Goal: Task Accomplishment & Management: Use online tool/utility

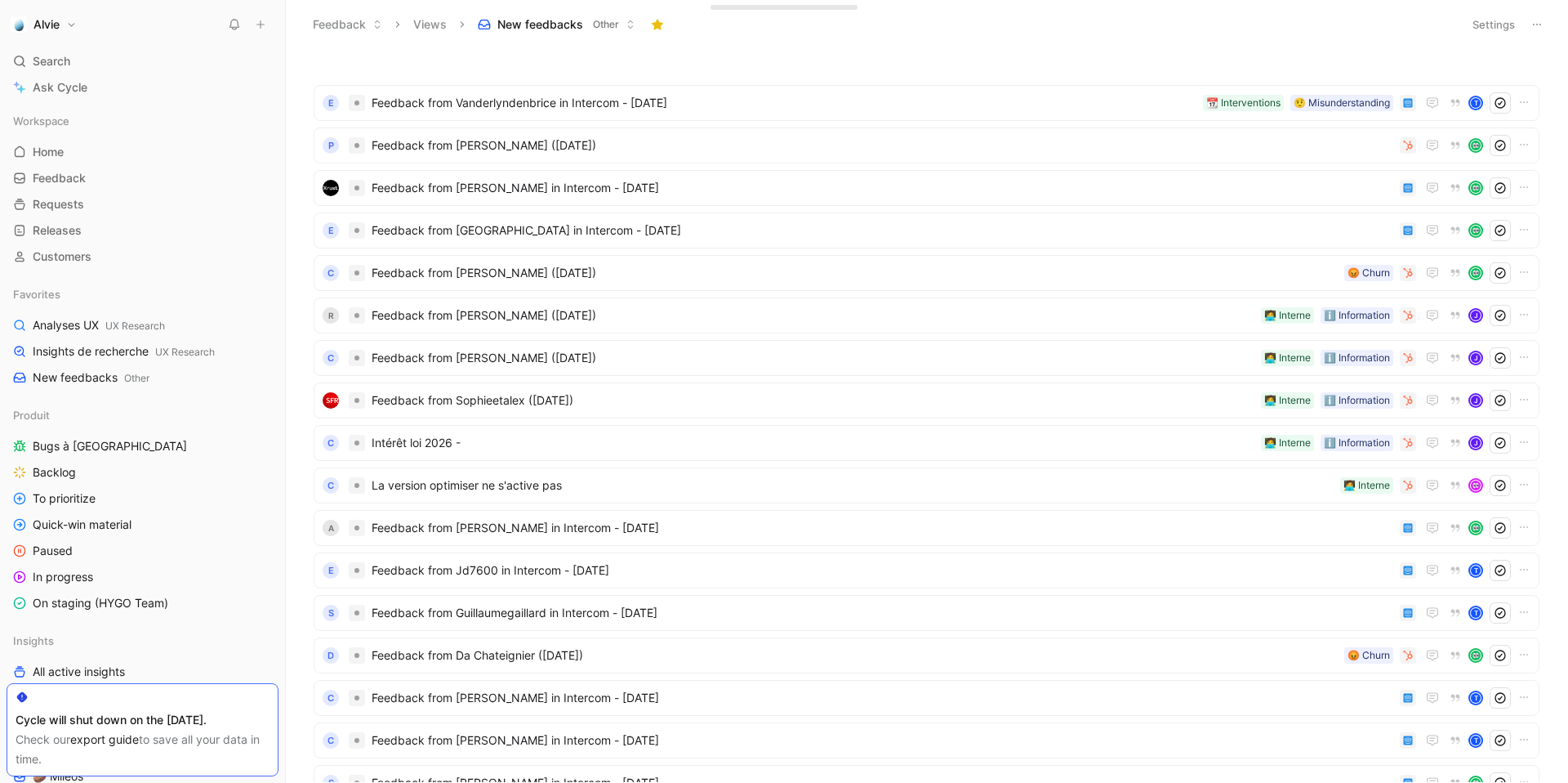
click at [1543, 18] on icon at bounding box center [1537, 25] width 13 height 13
click at [1486, 85] on span "Export in CSV" at bounding box center [1456, 83] width 74 height 13
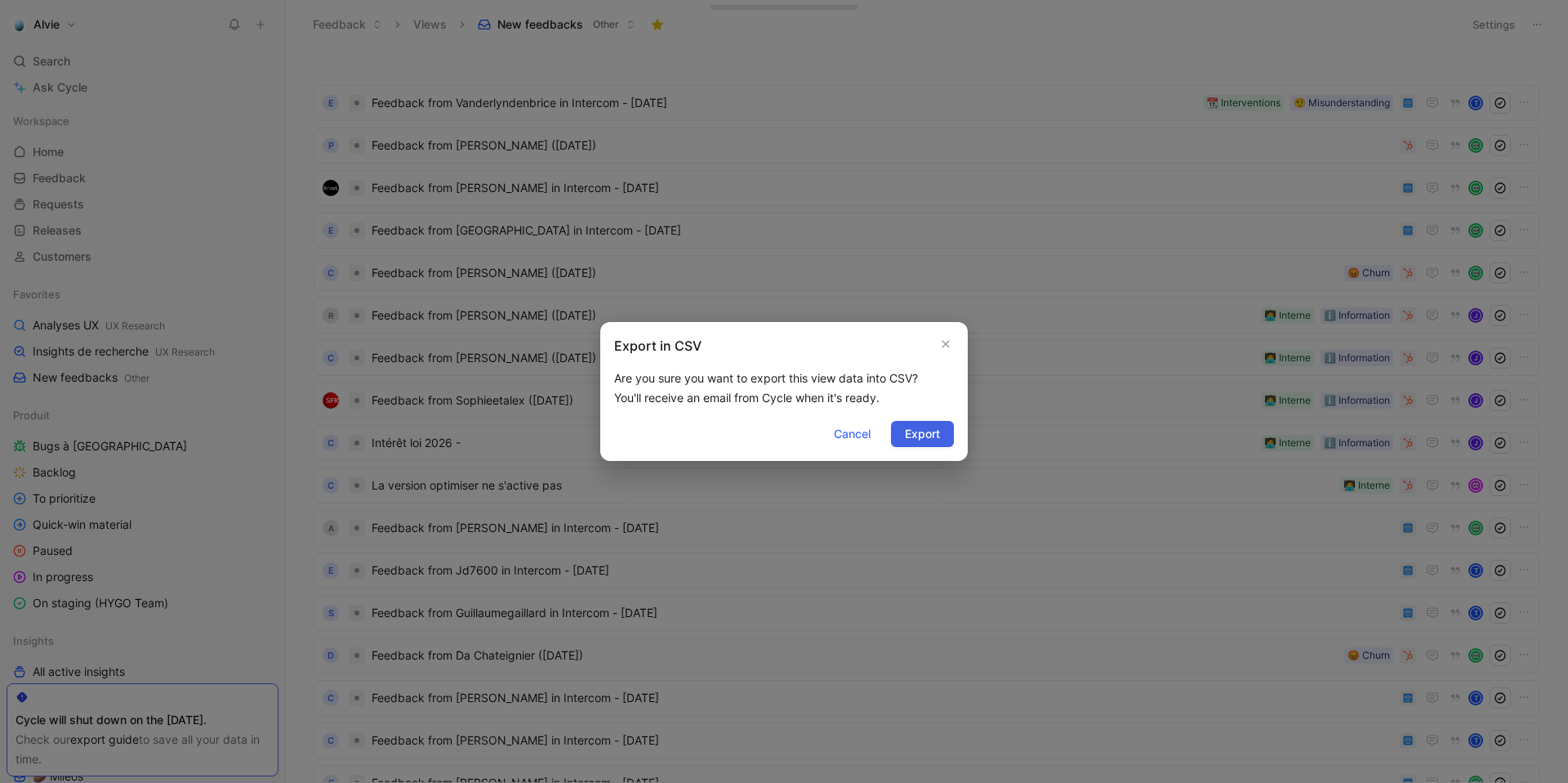
click at [934, 431] on span "Export" at bounding box center [922, 434] width 36 height 19
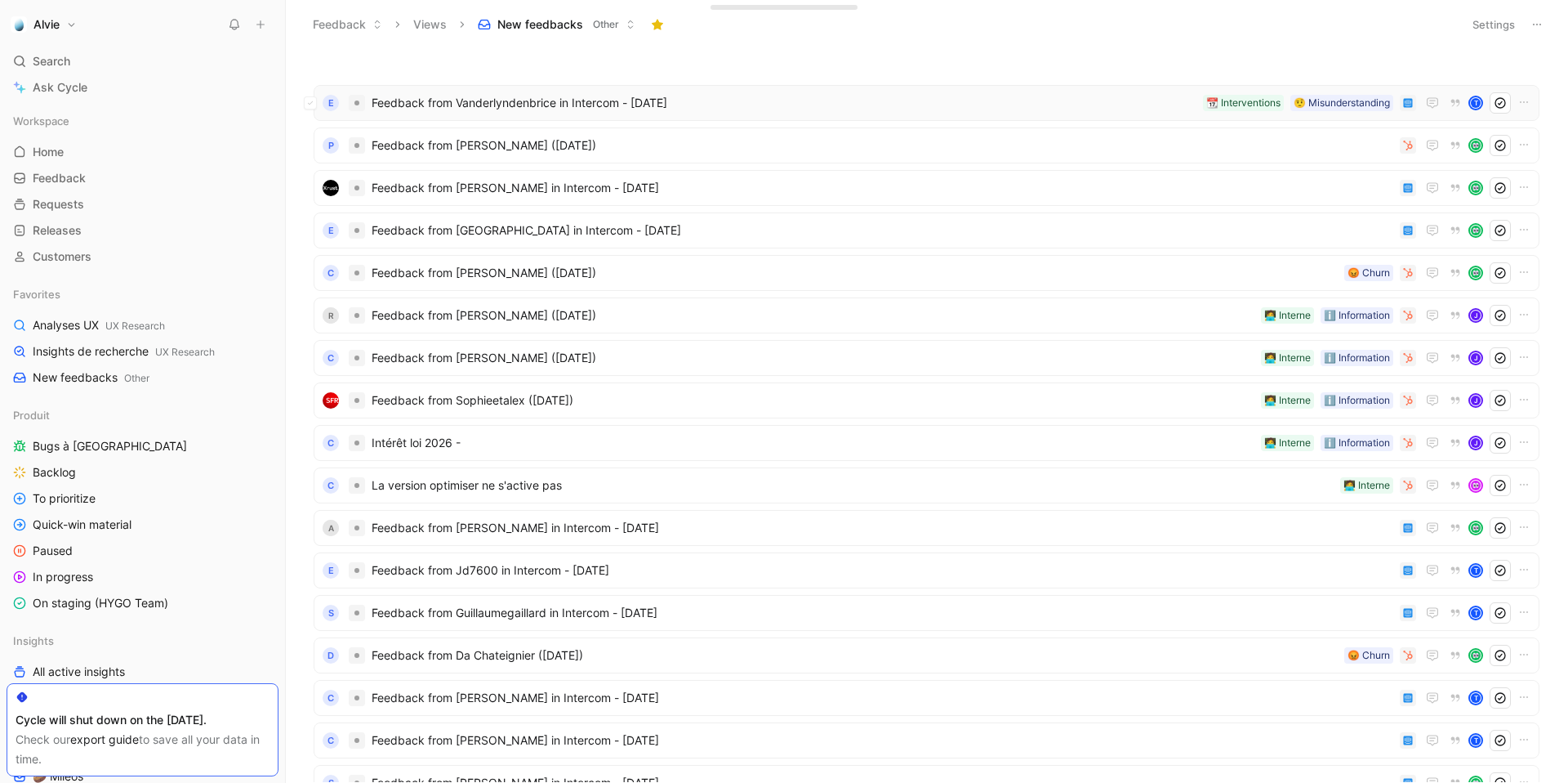
click at [888, 97] on span "Feedback from Vanderlyndenbrice in Intercom - [DATE]" at bounding box center [784, 103] width 825 height 19
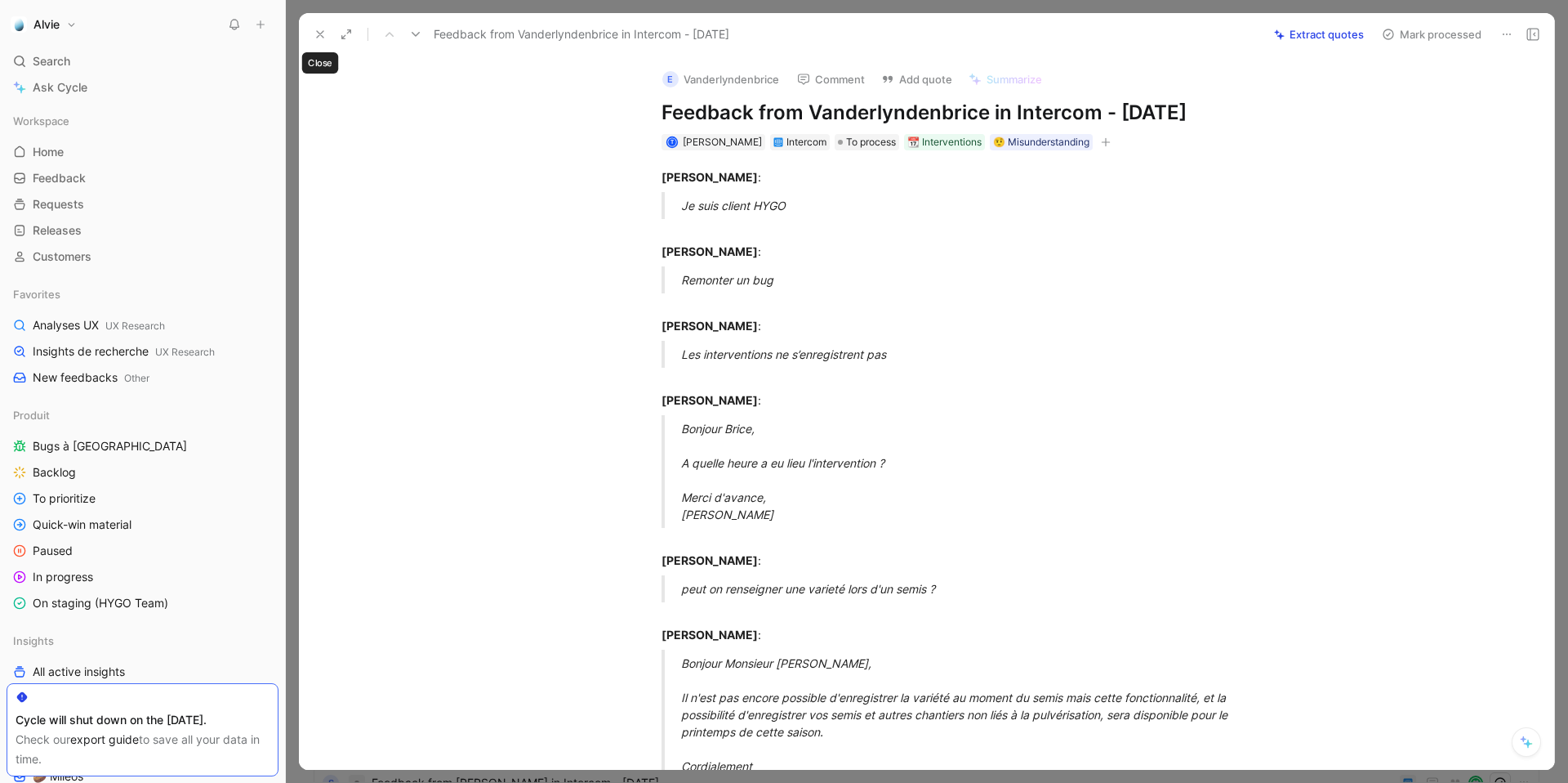
click at [316, 36] on icon at bounding box center [321, 35] width 13 height 13
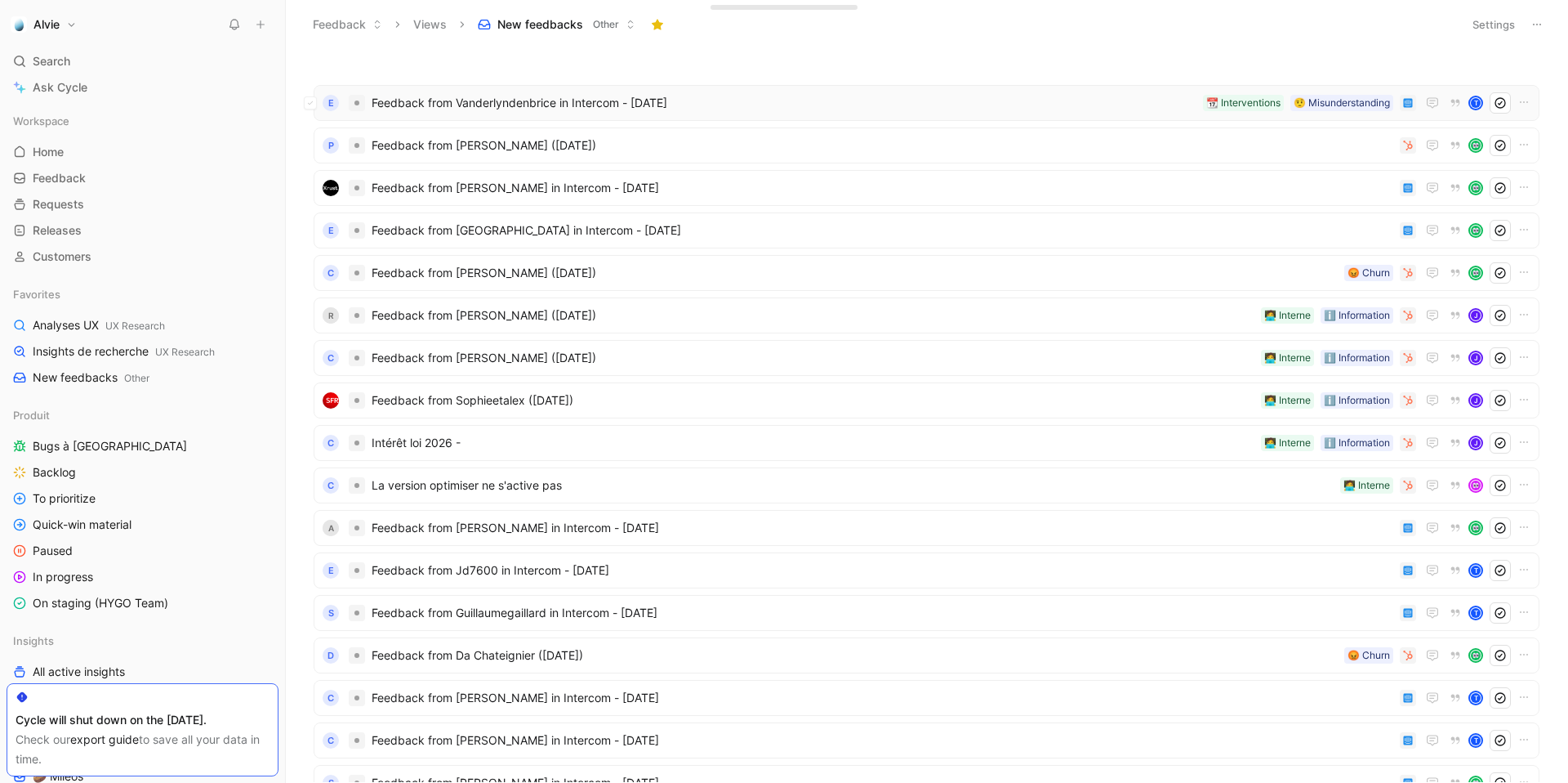
click at [587, 109] on span "Feedback from Vanderlyndenbrice in Intercom - [DATE]" at bounding box center [784, 103] width 825 height 19
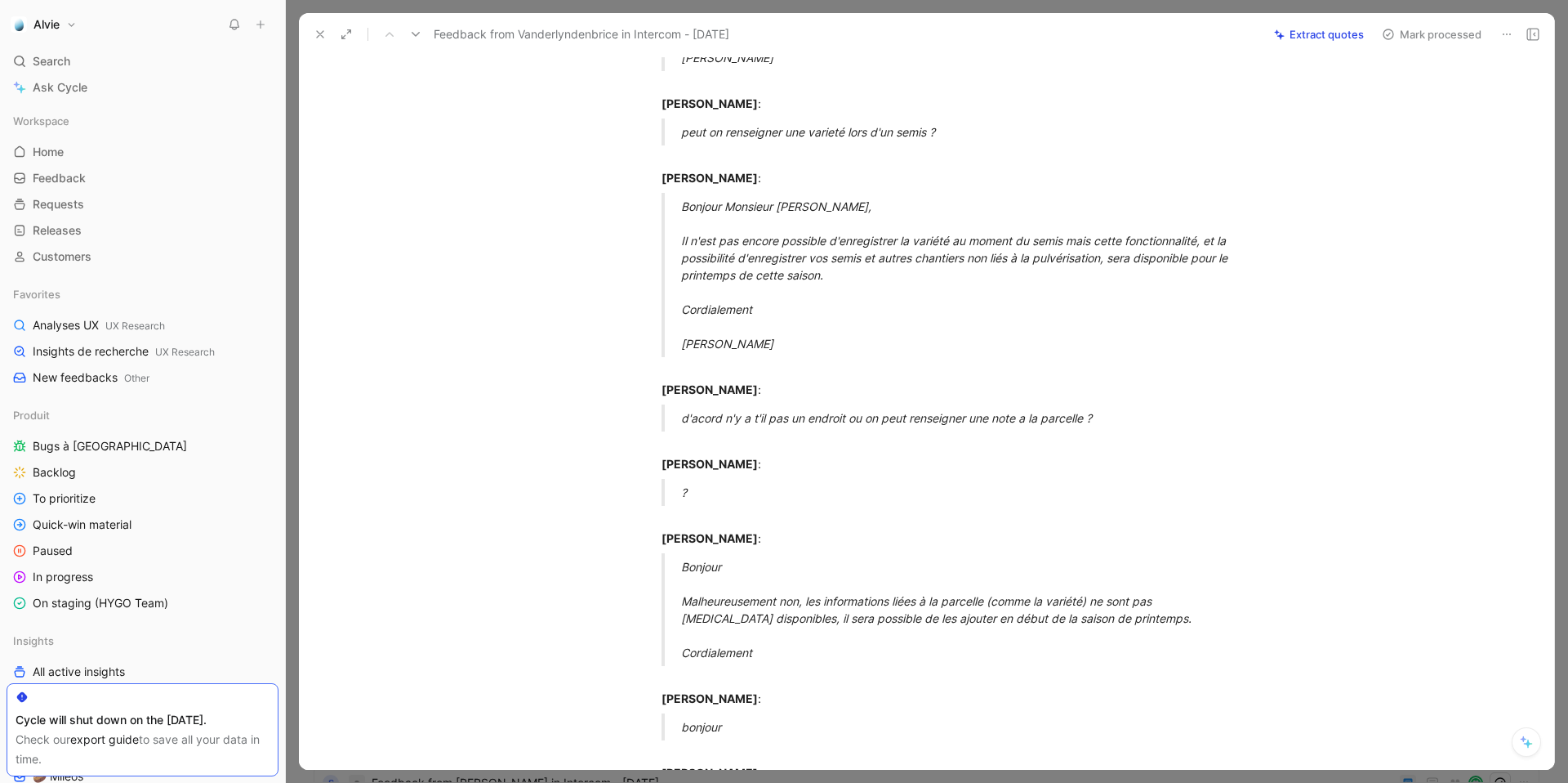
scroll to position [452, 0]
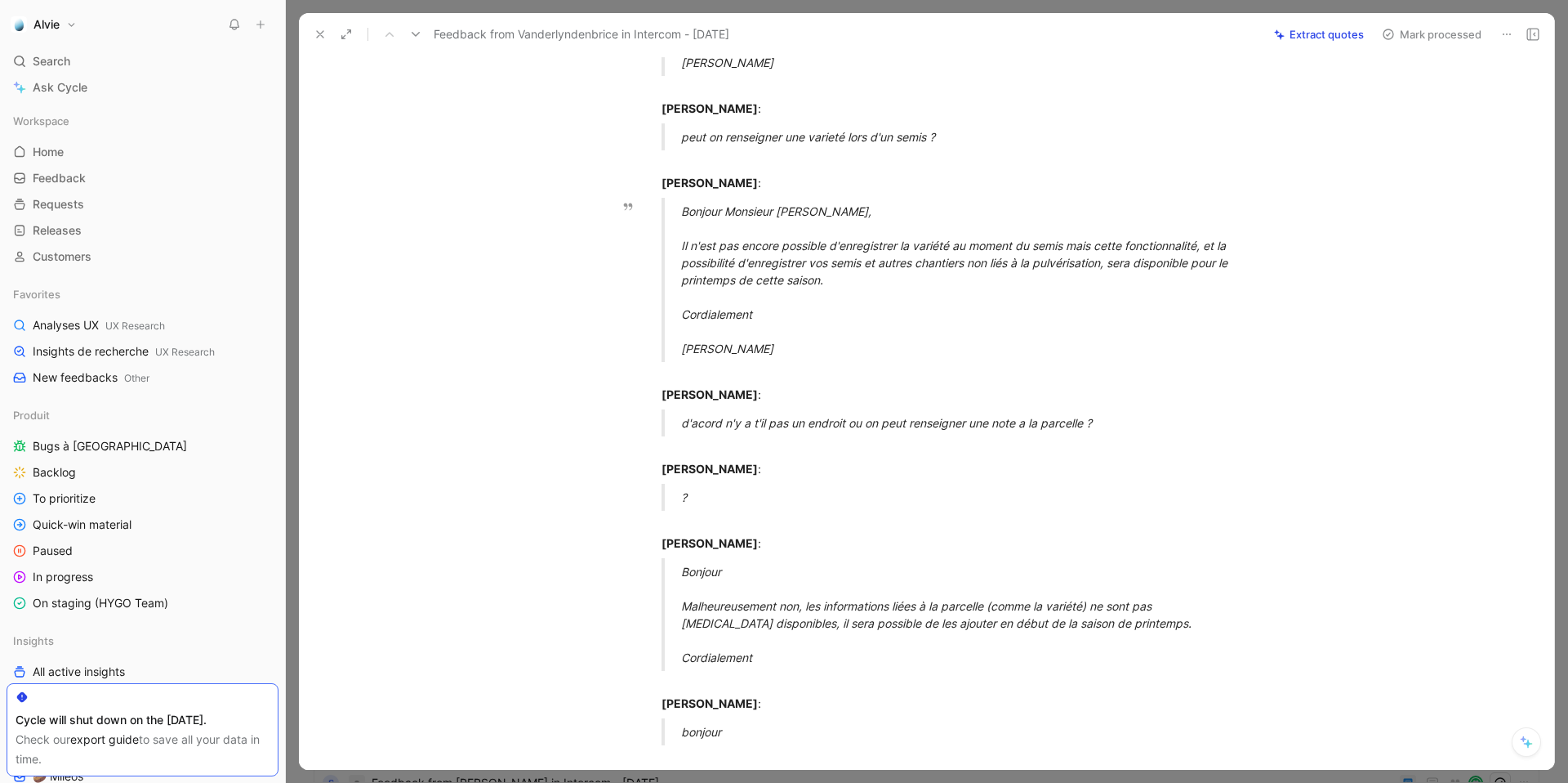
click at [791, 262] on div "Bonjour Monsieur [PERSON_NAME], Il n'est pas [MEDICAL_DATA] possible d'enregist…" at bounding box center [963, 279] width 565 height 154
click at [477, 189] on button "Quote" at bounding box center [486, 185] width 58 height 26
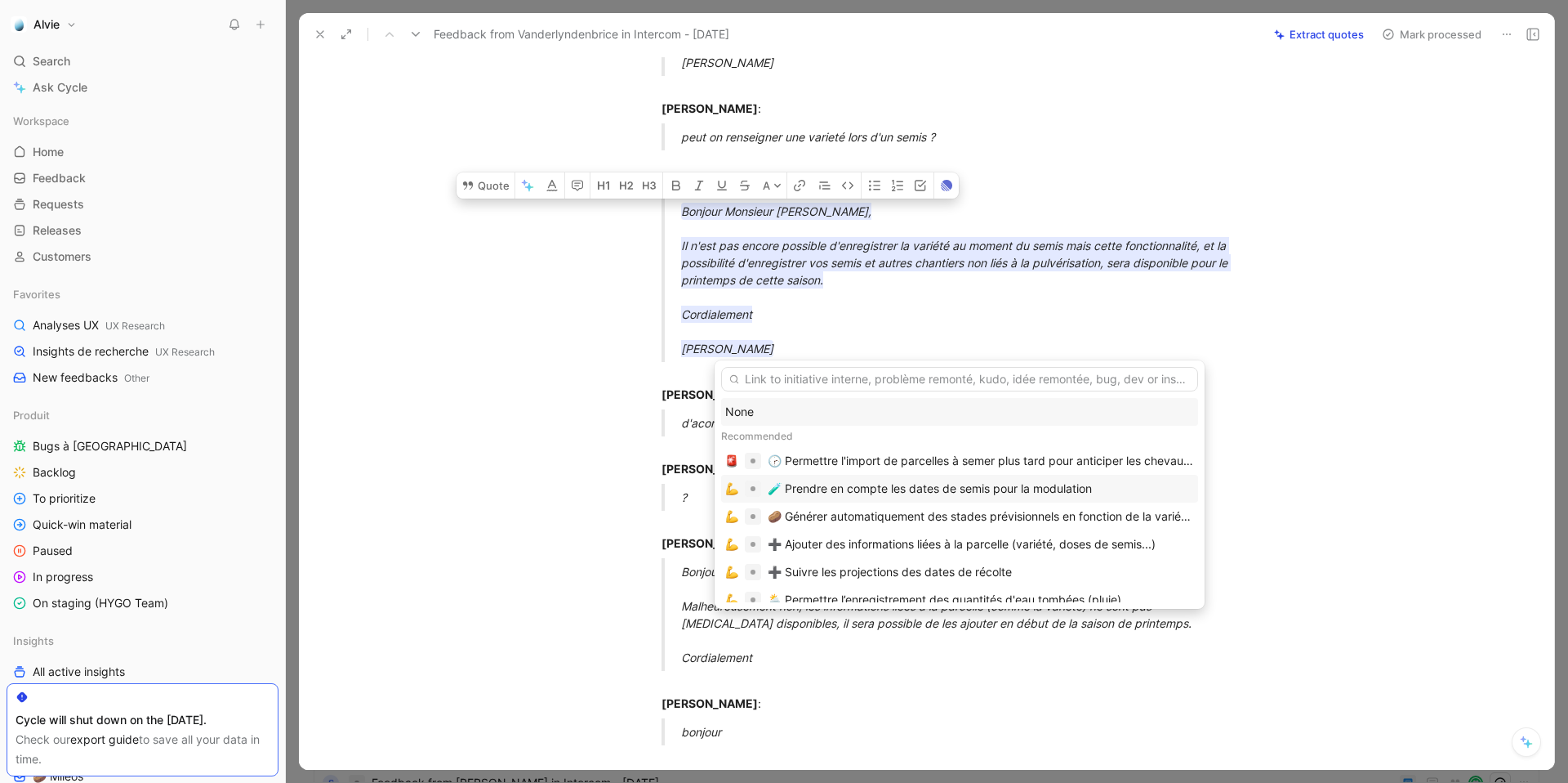
scroll to position [38, 0]
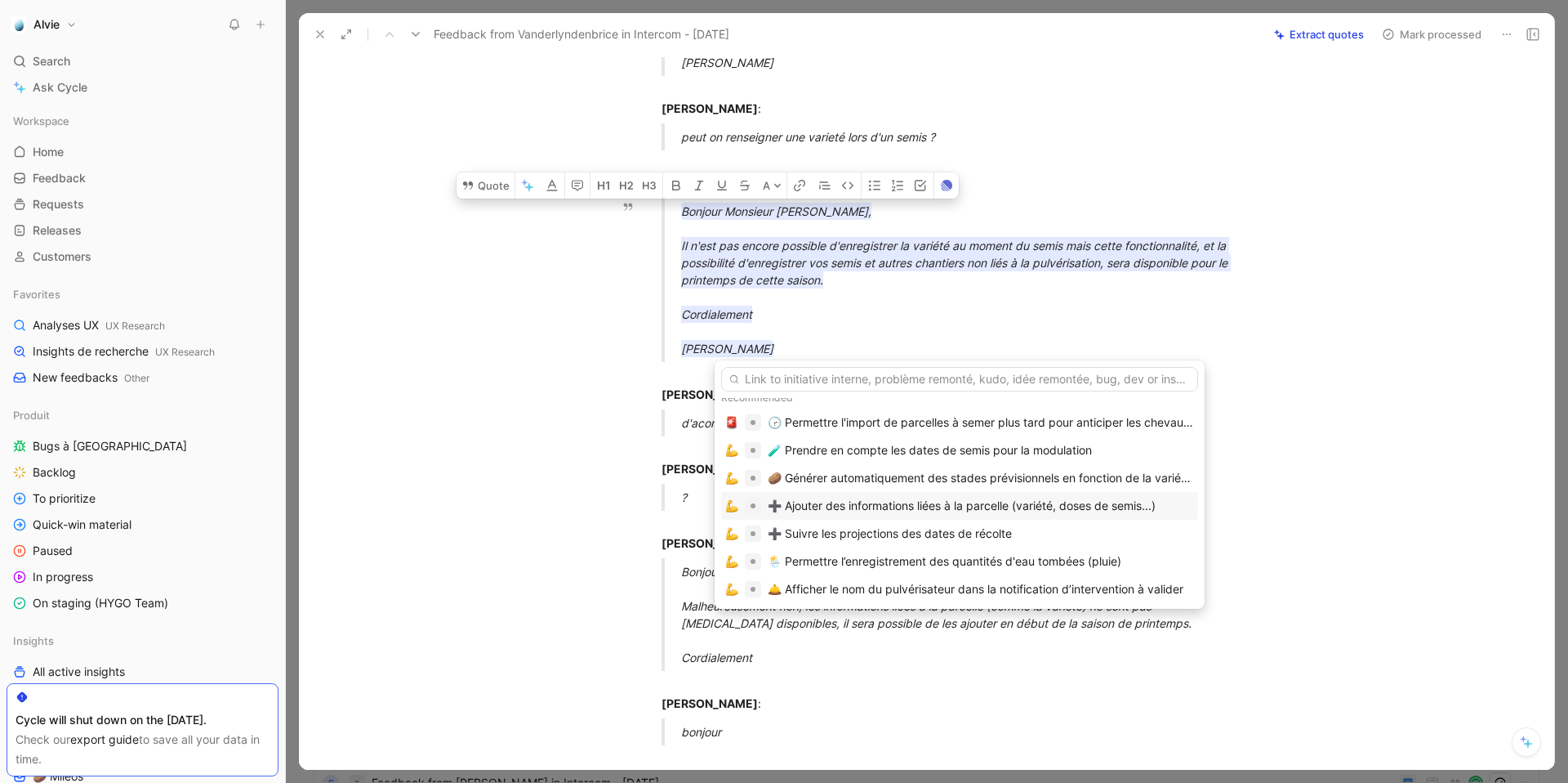
click at [874, 503] on div "➕ Ajouter des informations liées à la parcelle (variété, doses de semis...)" at bounding box center [962, 506] width 388 height 19
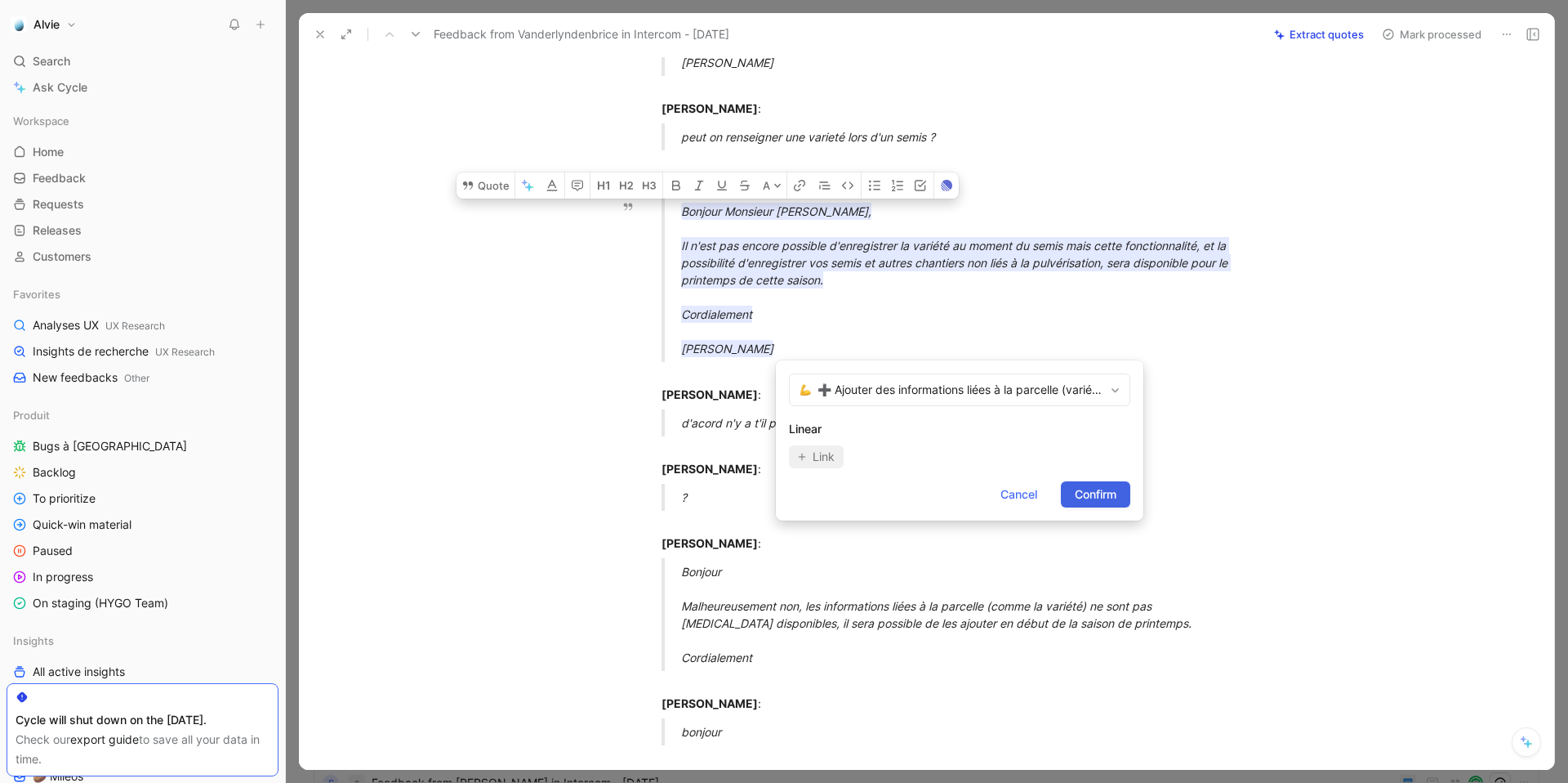
click at [1110, 497] on span "Confirm" at bounding box center [1095, 494] width 41 height 19
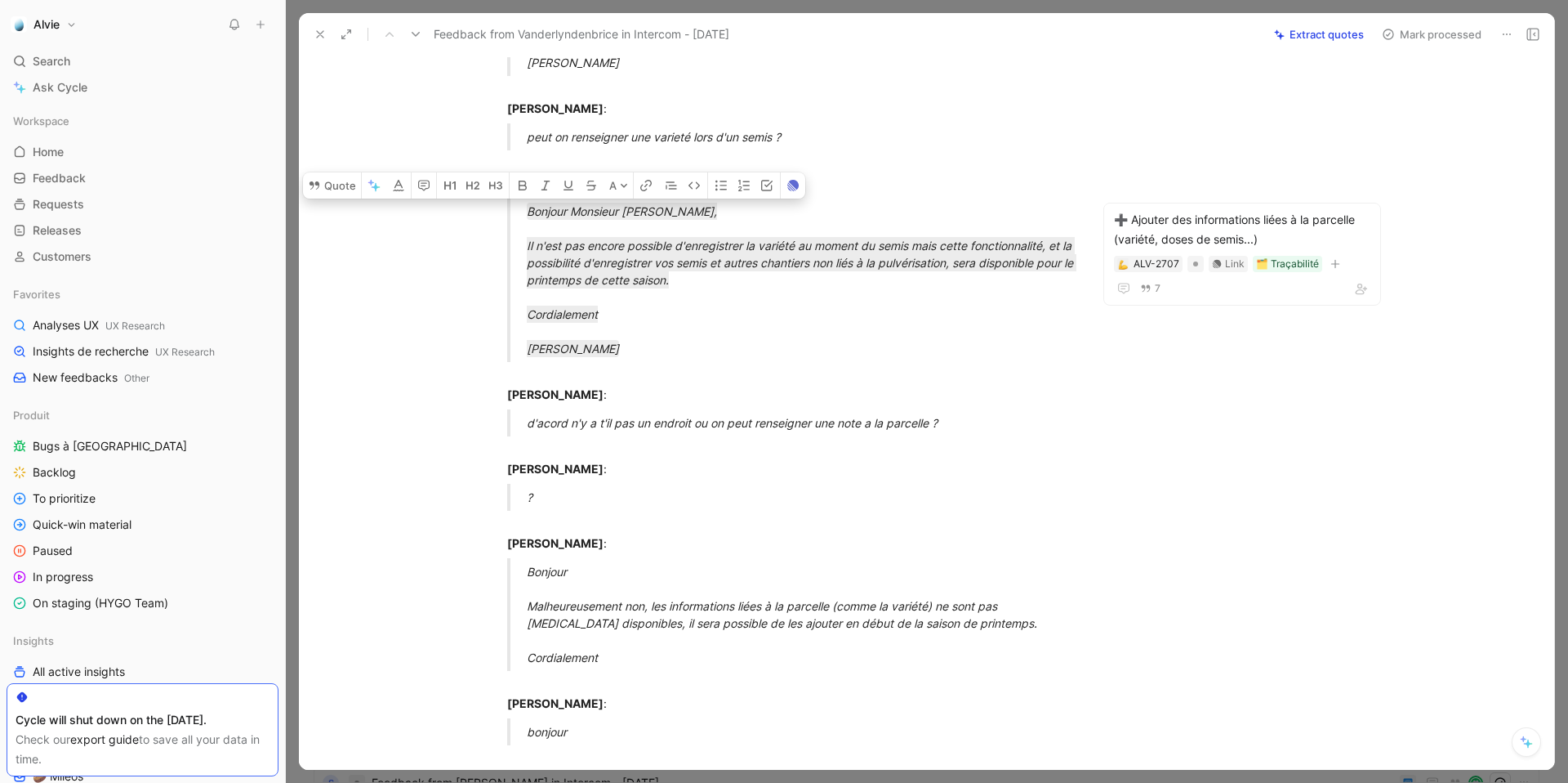
click at [318, 33] on icon at bounding box center [321, 35] width 13 height 13
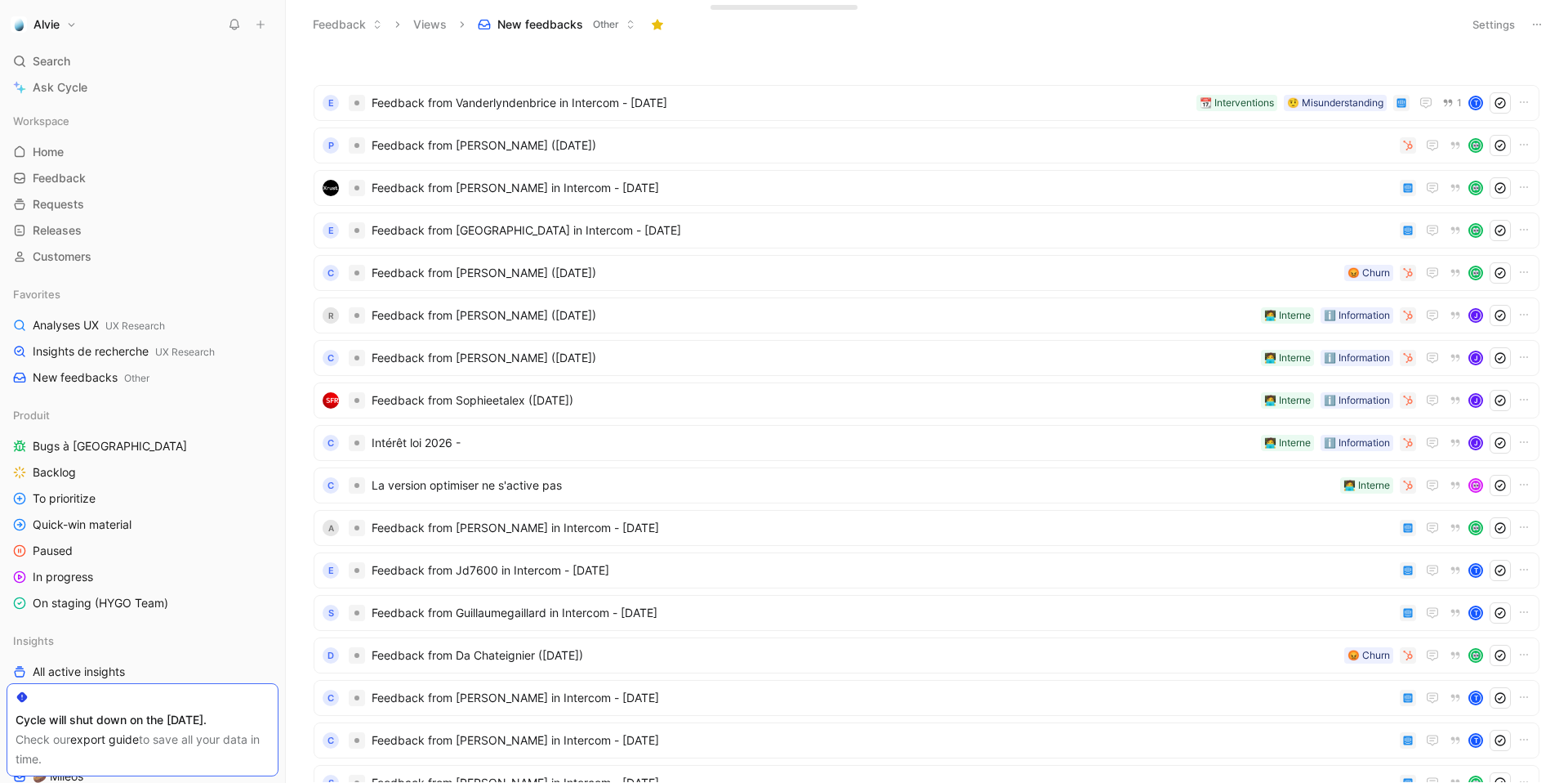
click at [1545, 19] on button at bounding box center [1537, 25] width 23 height 23
click at [1432, 83] on span "Export in CSV" at bounding box center [1456, 83] width 74 height 13
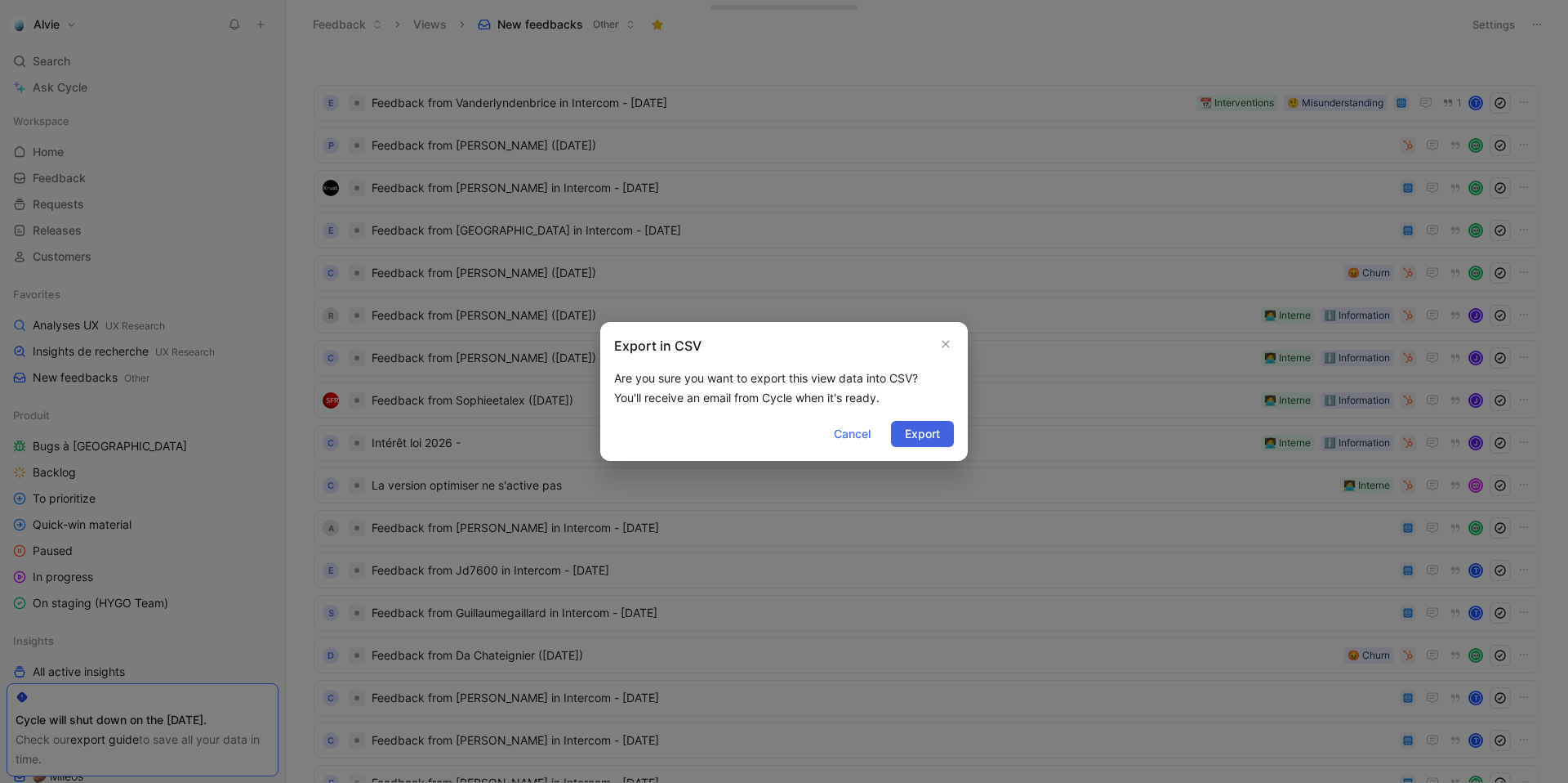
click at [922, 431] on span "Export" at bounding box center [922, 434] width 36 height 19
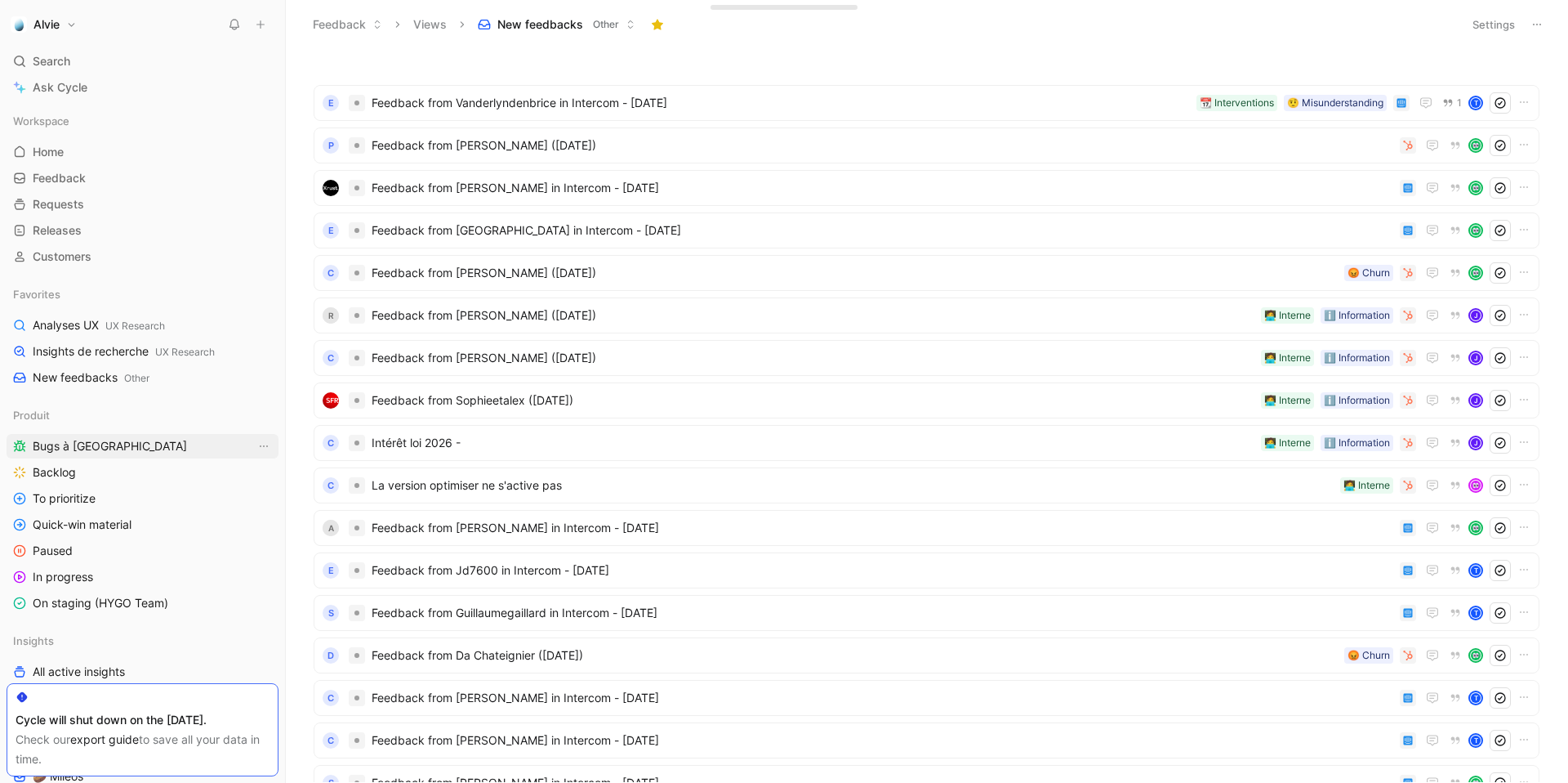
click at [142, 439] on link "Bugs à [GEOGRAPHIC_DATA]" at bounding box center [142, 446] width 272 height 25
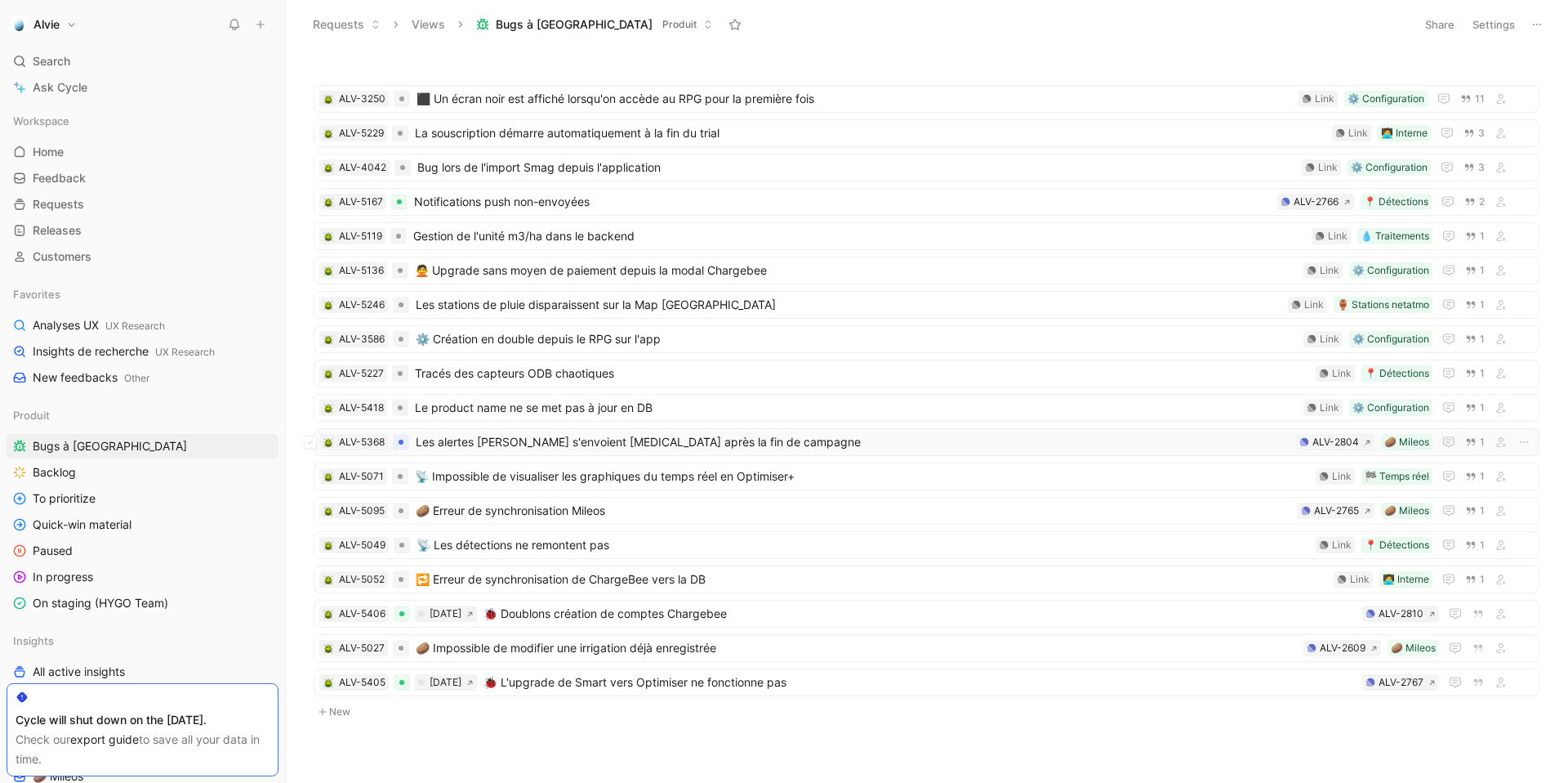
scroll to position [22, 0]
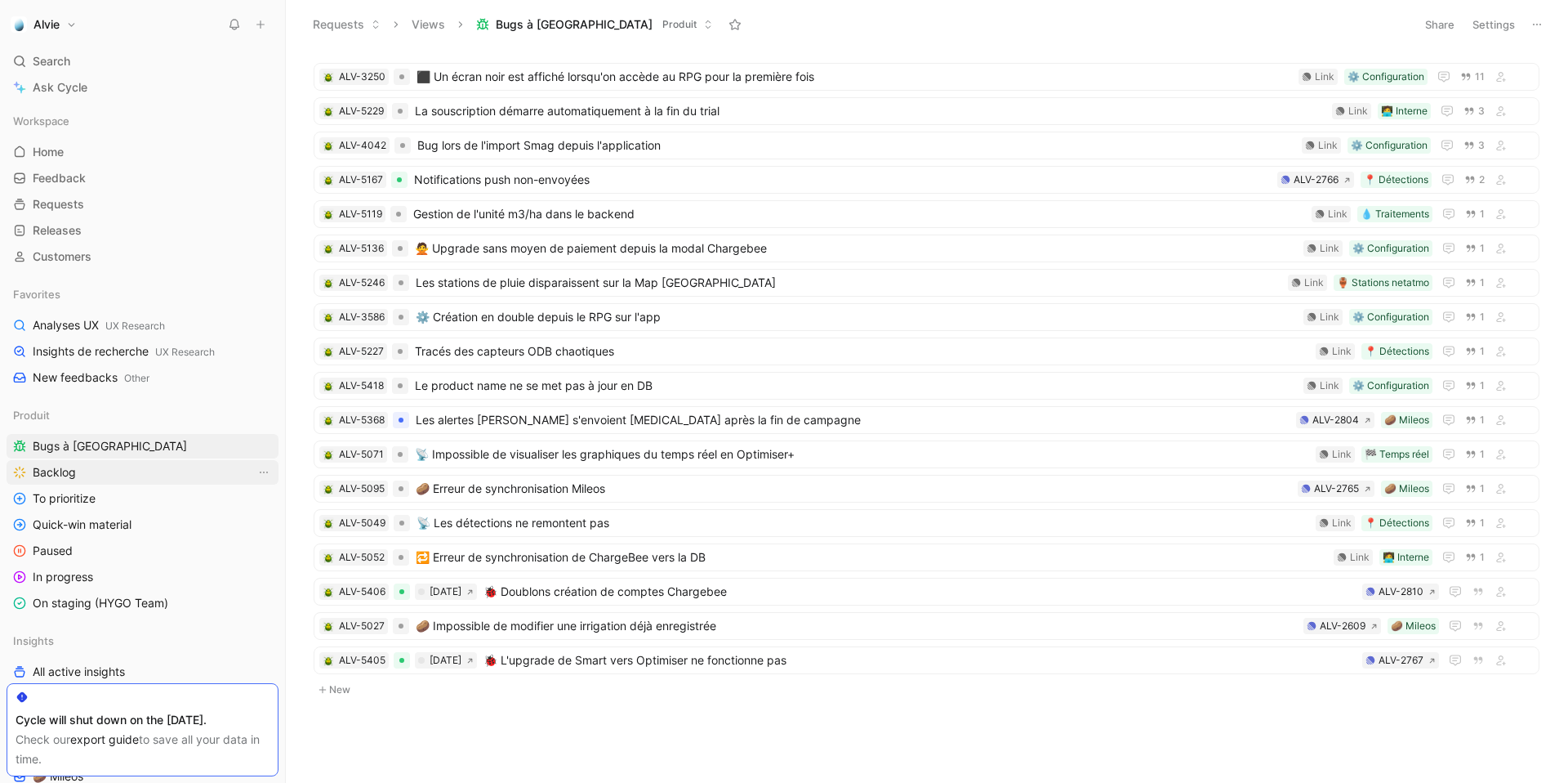
click at [108, 475] on link "Backlog" at bounding box center [142, 472] width 272 height 25
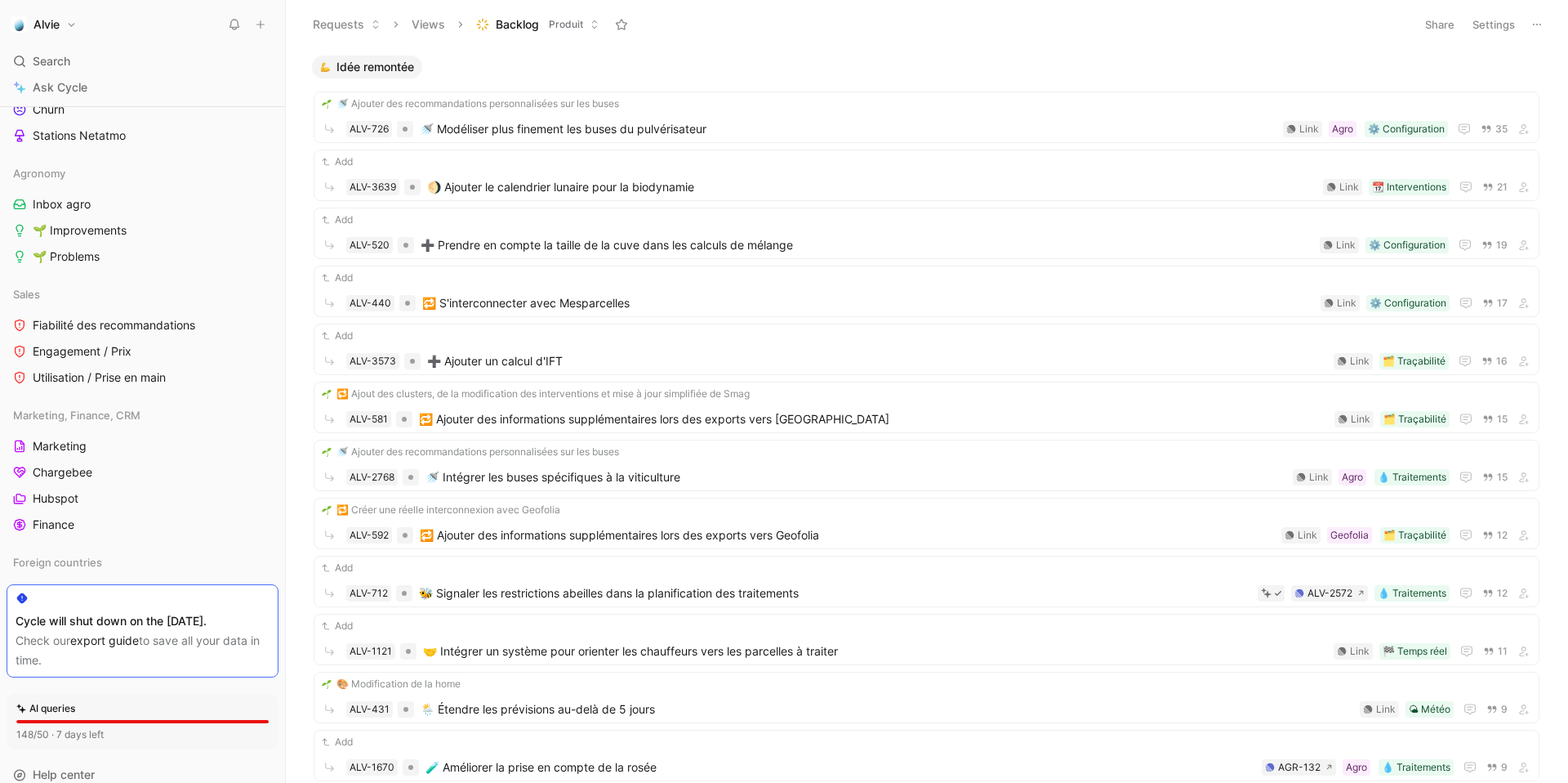
scroll to position [1048, 0]
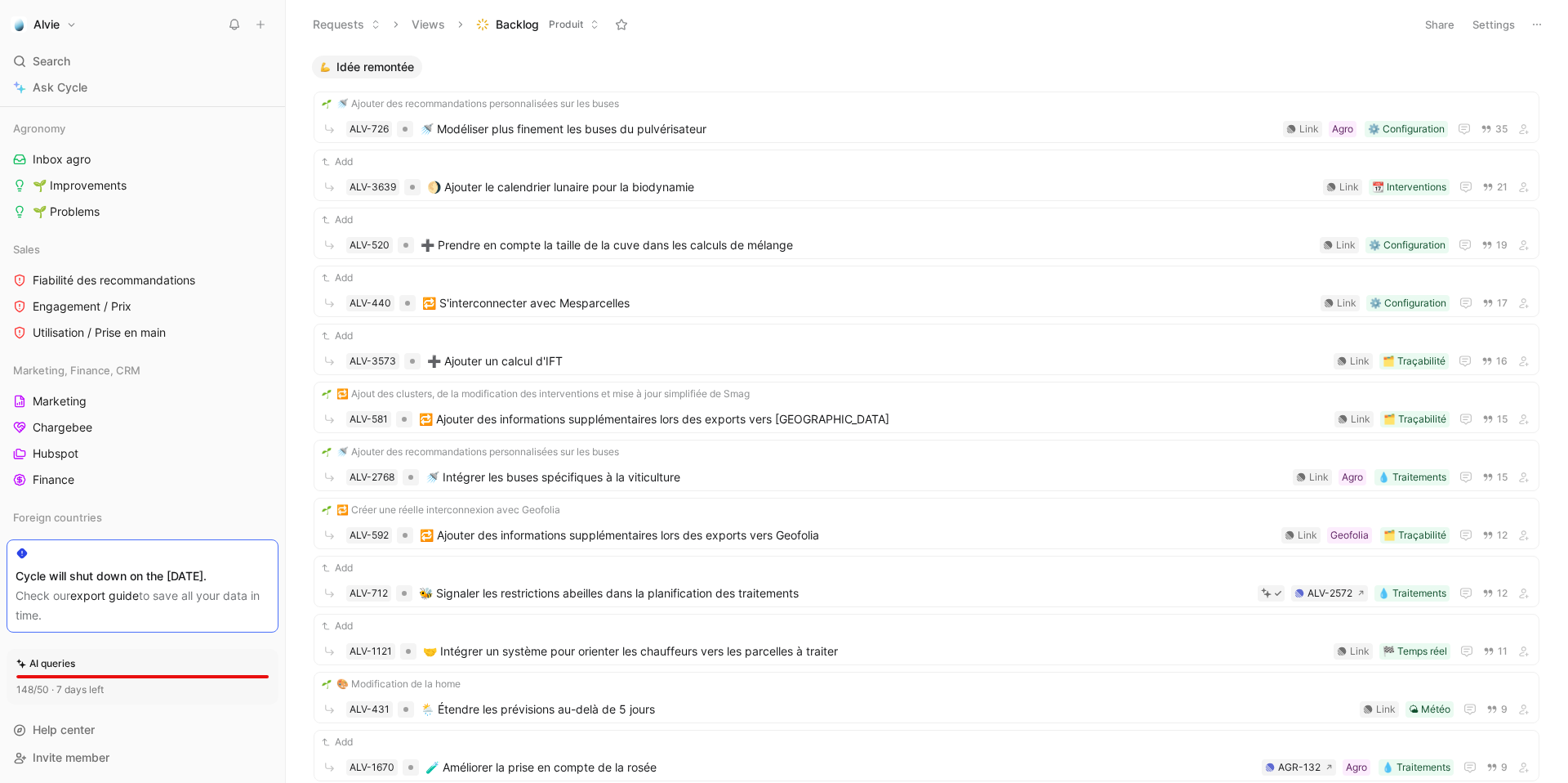
click at [53, 38] on div "Alvie Search ⌘ K Ask Cycle Workspace Home G then H Feedback G then F Requests G…" at bounding box center [142, 392] width 285 height 783
click at [53, 29] on h1 "Alvie" at bounding box center [46, 24] width 26 height 14
click at [81, 98] on div "Account settings" at bounding box center [110, 105] width 201 height 26
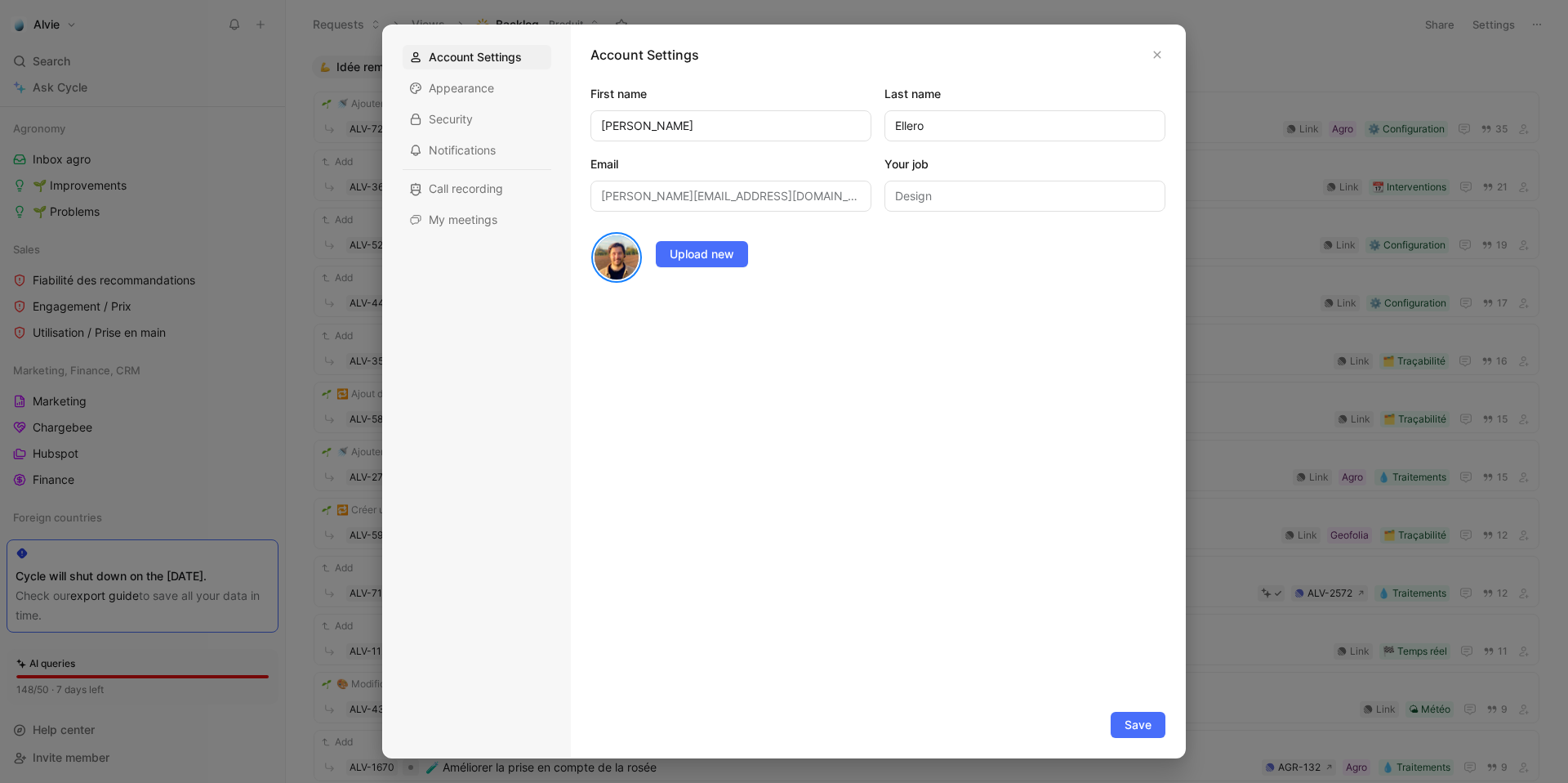
click at [174, 162] on div at bounding box center [784, 392] width 1568 height 783
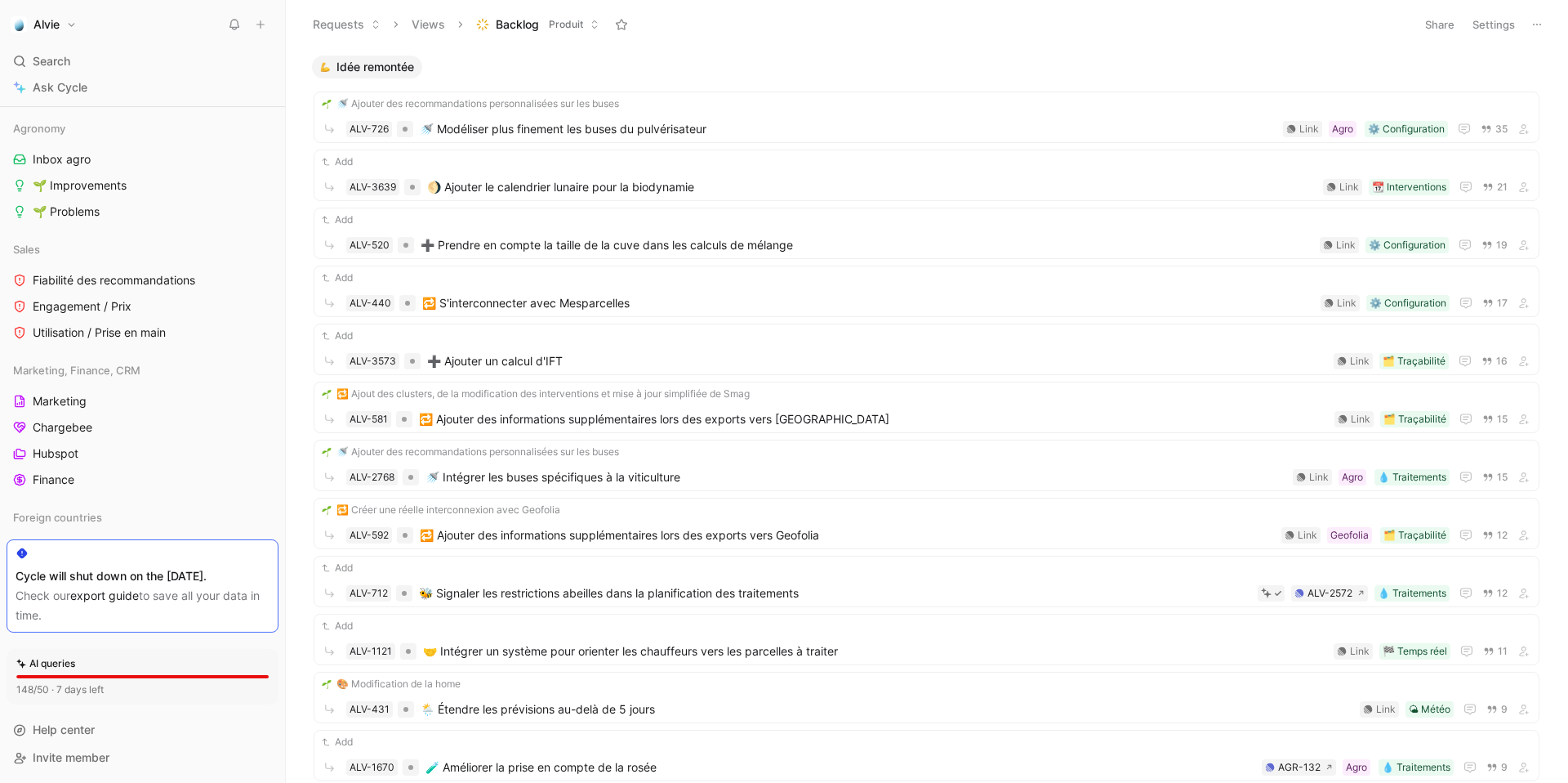
click at [60, 15] on button "Alvie" at bounding box center [43, 25] width 74 height 23
click at [119, 13] on div at bounding box center [784, 392] width 1568 height 783
click at [70, 21] on button "Alvie" at bounding box center [43, 25] width 74 height 23
click at [72, 98] on div "Account settings" at bounding box center [110, 105] width 201 height 26
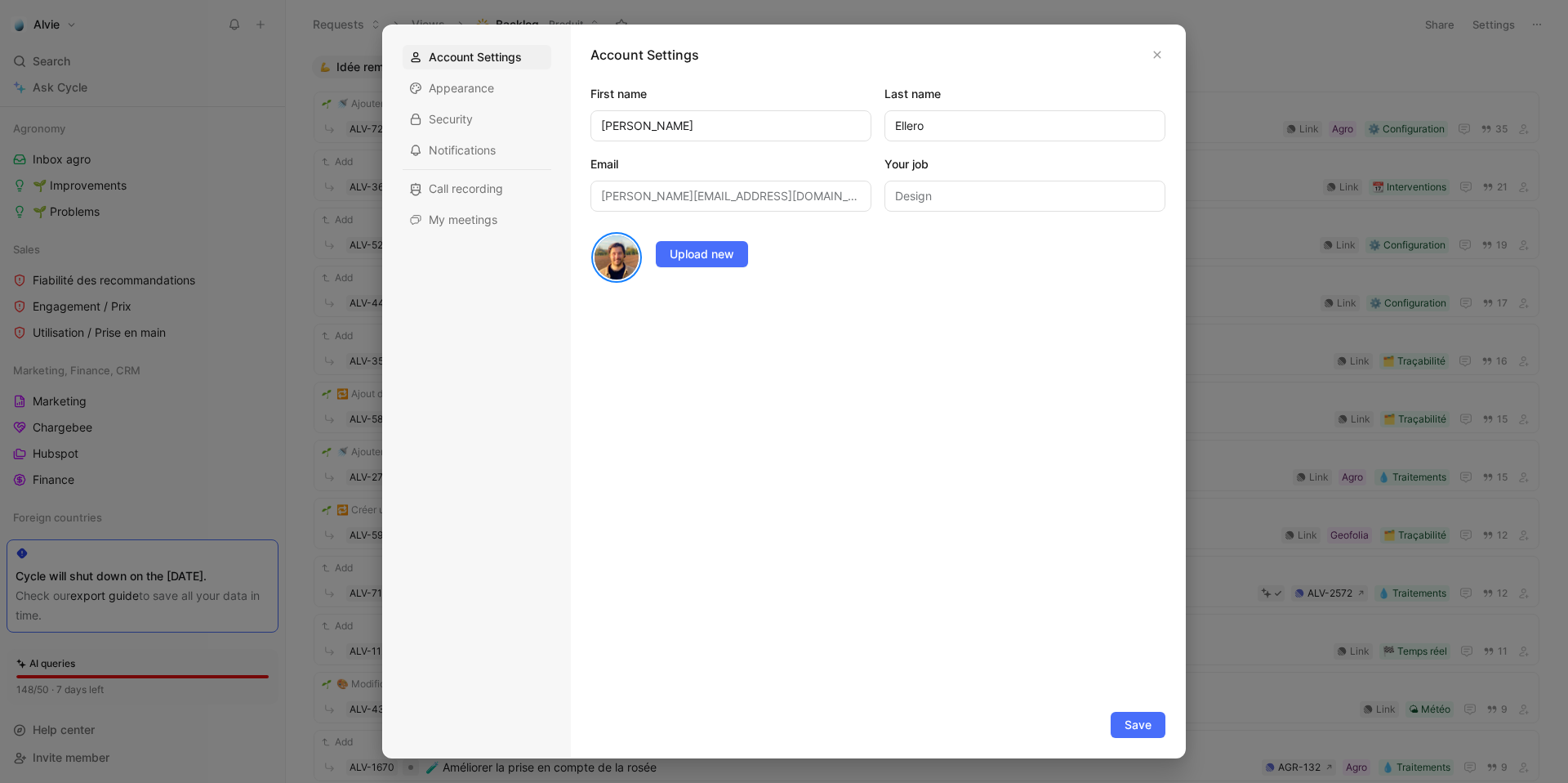
click at [73, 97] on div at bounding box center [784, 392] width 1568 height 783
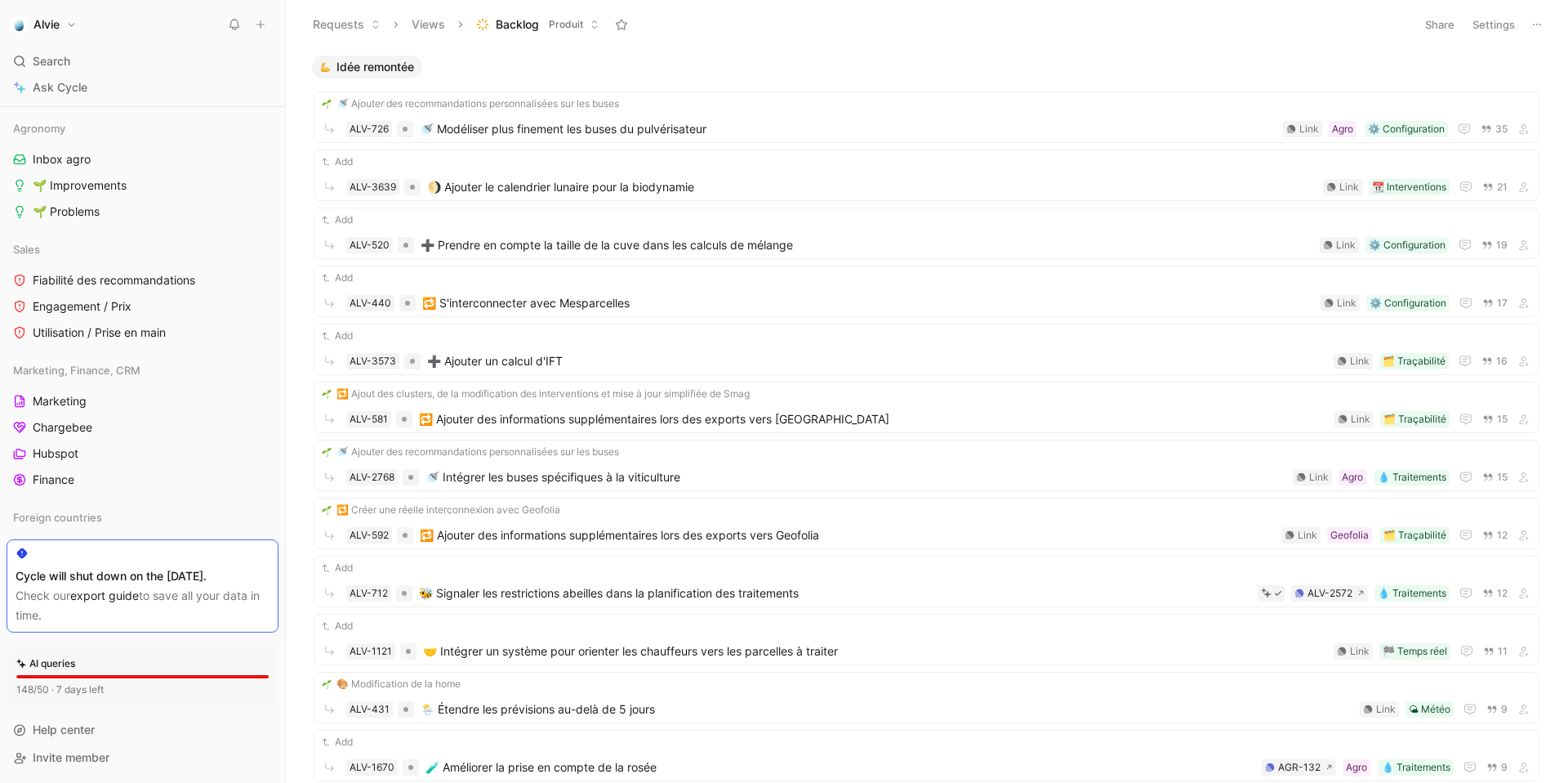
click at [67, 30] on button "Alvie" at bounding box center [43, 25] width 74 height 23
click at [85, 168] on div "Workspace settings G then S" at bounding box center [110, 168] width 201 height 26
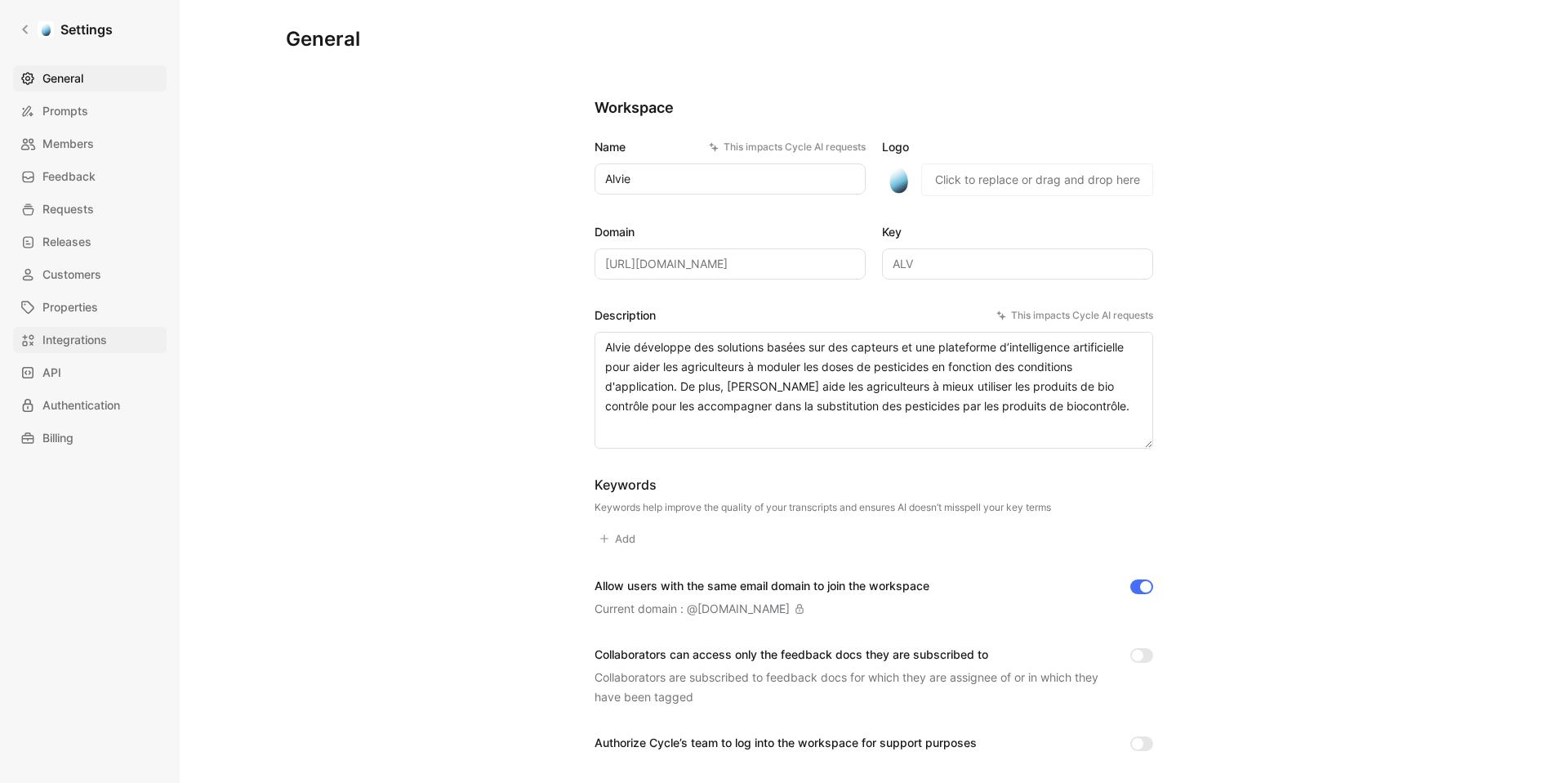
click at [47, 331] on span "Integrations" at bounding box center [74, 340] width 64 height 19
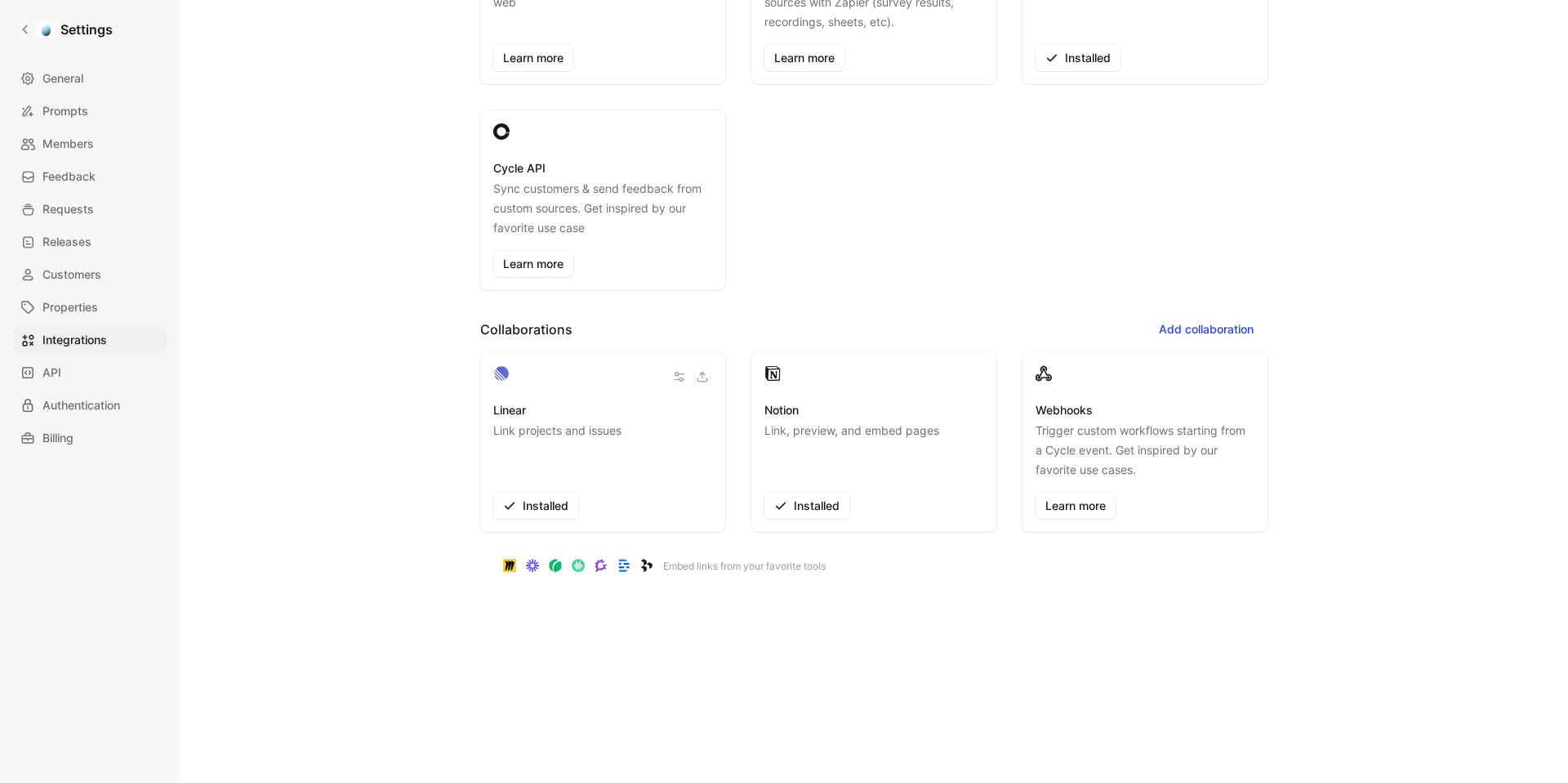
scroll to position [432, 0]
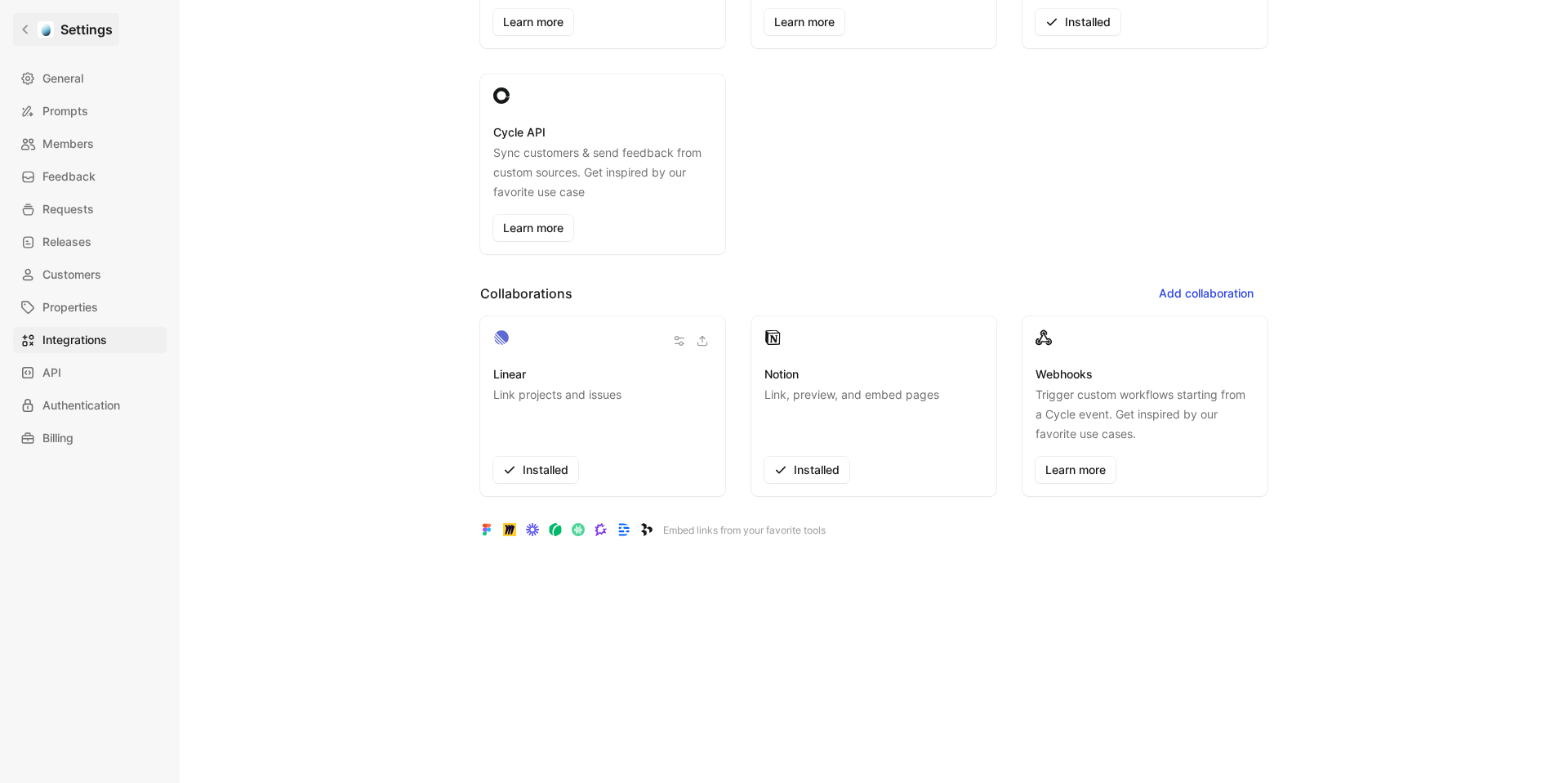
click at [21, 27] on icon at bounding box center [25, 30] width 12 height 12
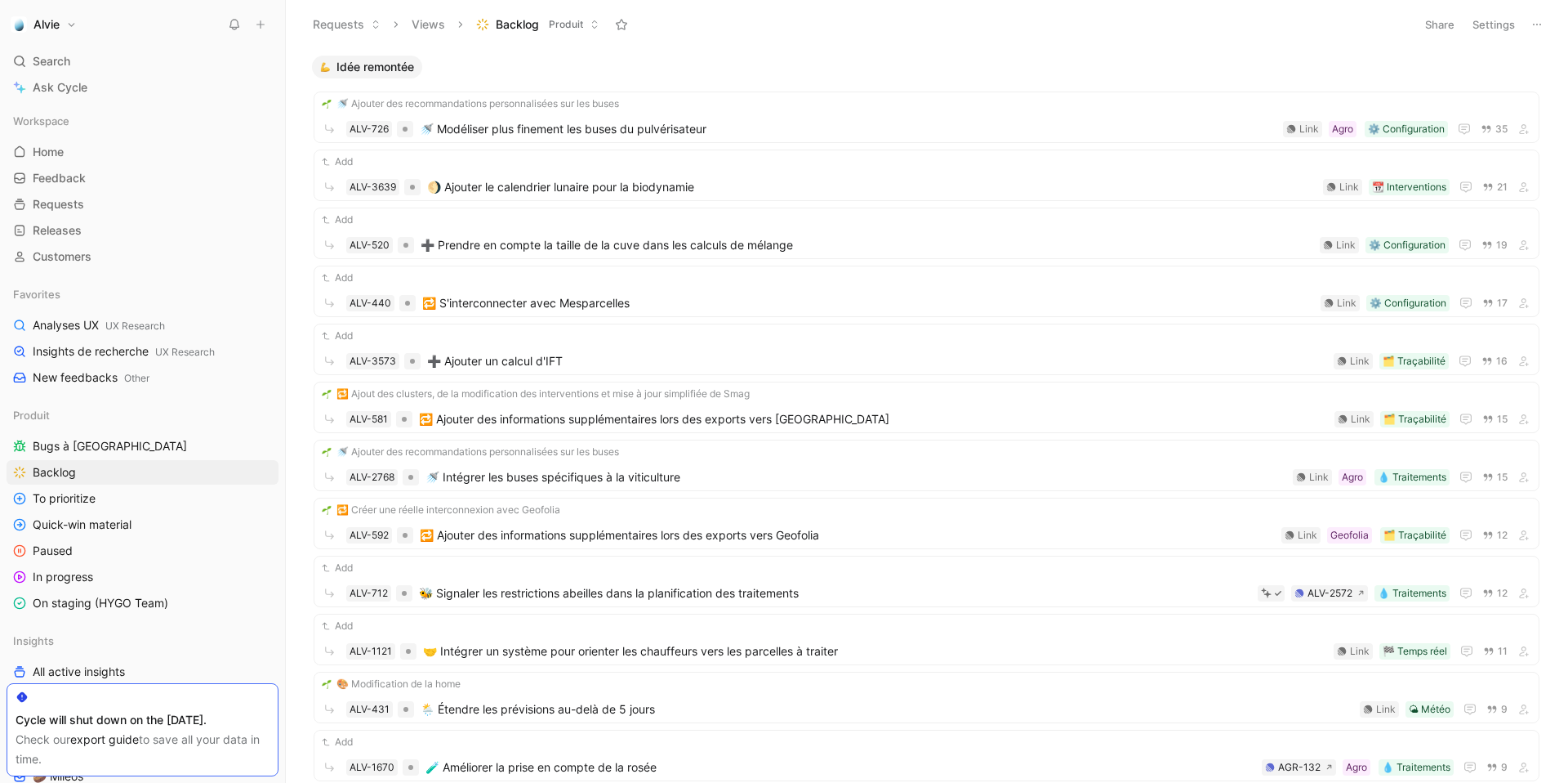
click at [108, 738] on link "export guide" at bounding box center [105, 739] width 69 height 13
click at [1534, 60] on icon "button" at bounding box center [1532, 67] width 13 height 13
click at [75, 30] on button "Alvie" at bounding box center [43, 25] width 74 height 23
click at [94, 161] on div "Workspace settings G then S" at bounding box center [110, 168] width 201 height 26
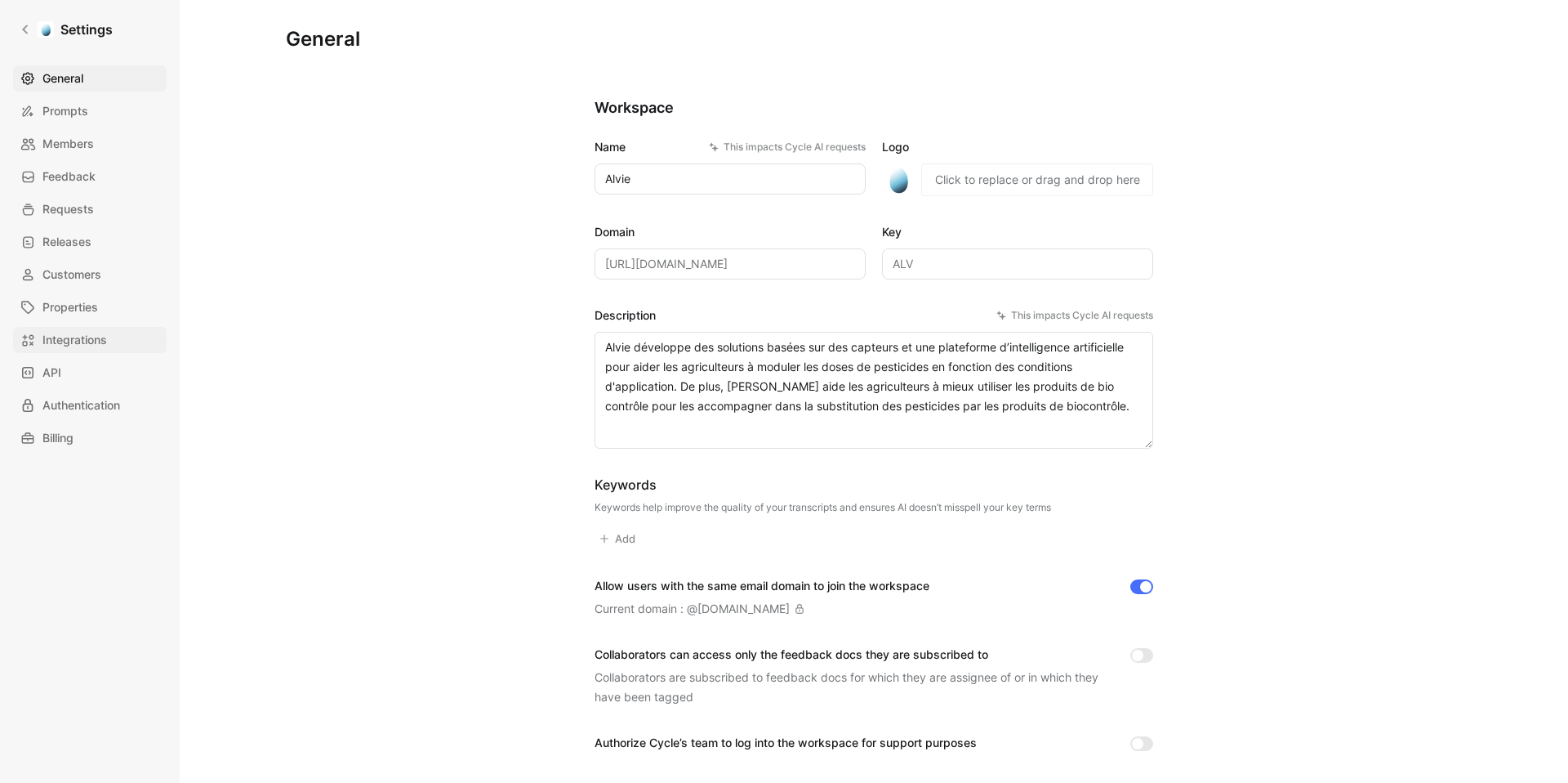
click at [90, 337] on span "Integrations" at bounding box center [74, 340] width 64 height 19
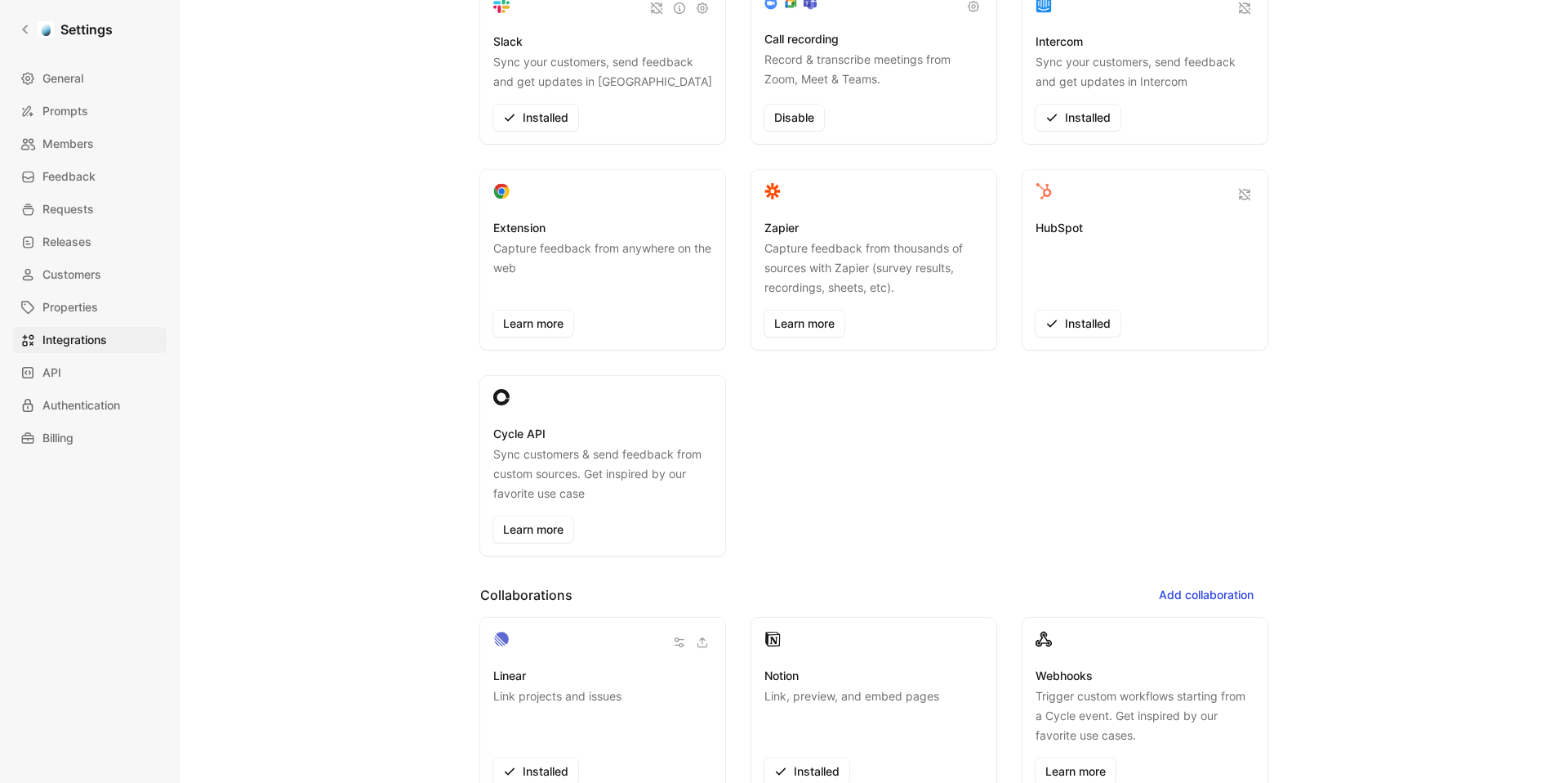
scroll to position [316, 0]
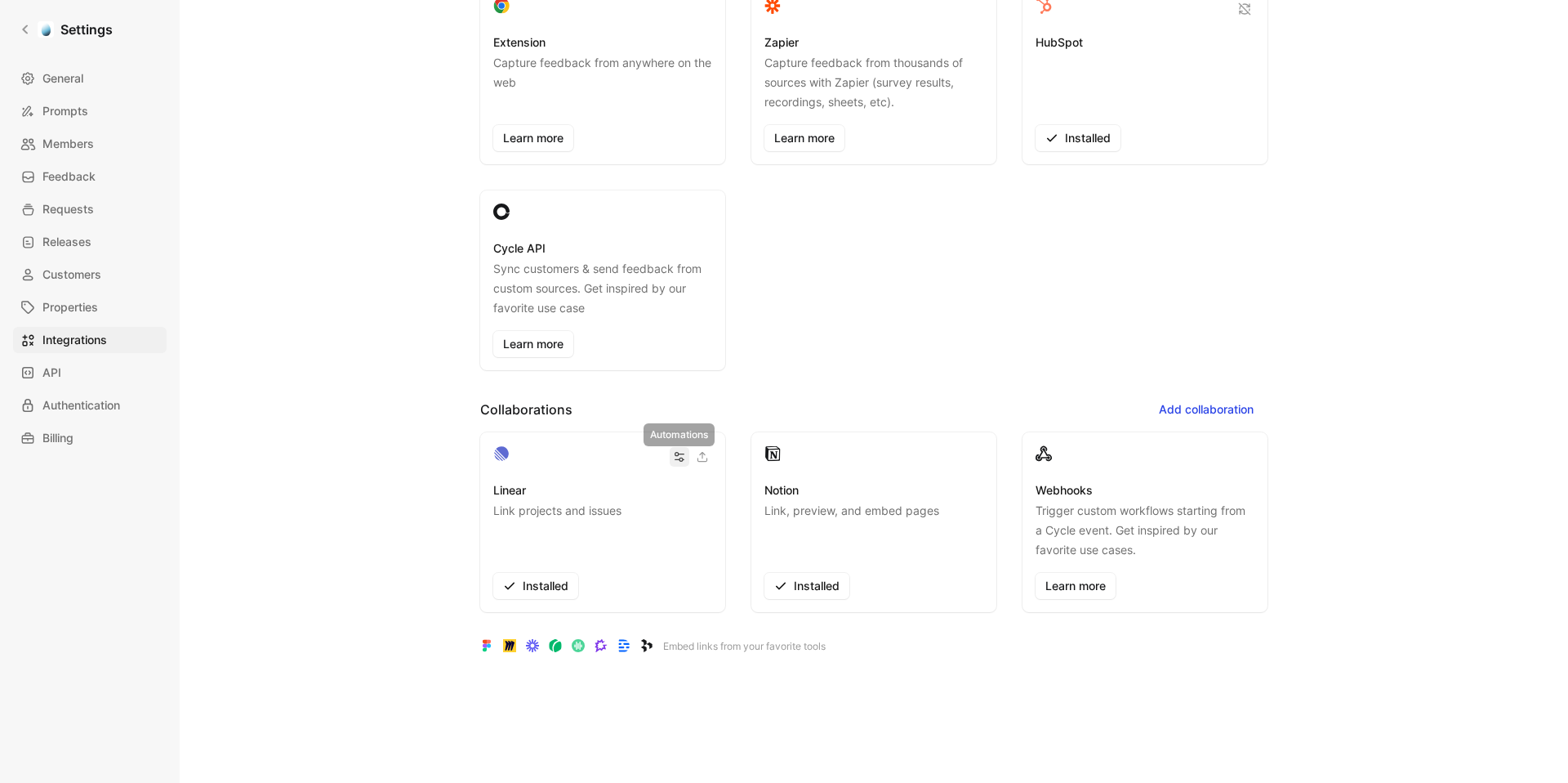
click at [678, 455] on icon "button" at bounding box center [679, 456] width 9 height 9
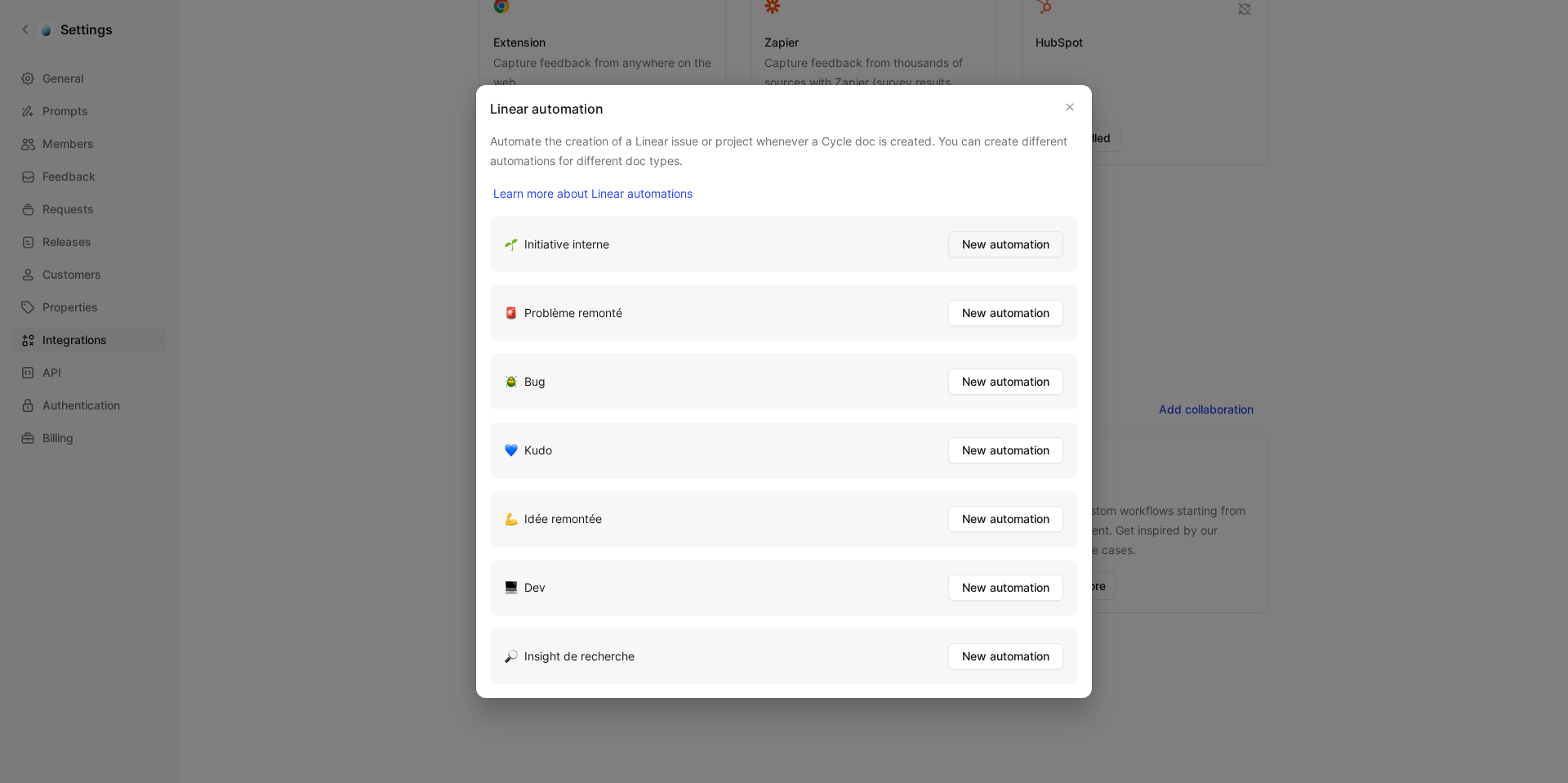
click at [1002, 240] on span "New automation" at bounding box center [1006, 244] width 87 height 19
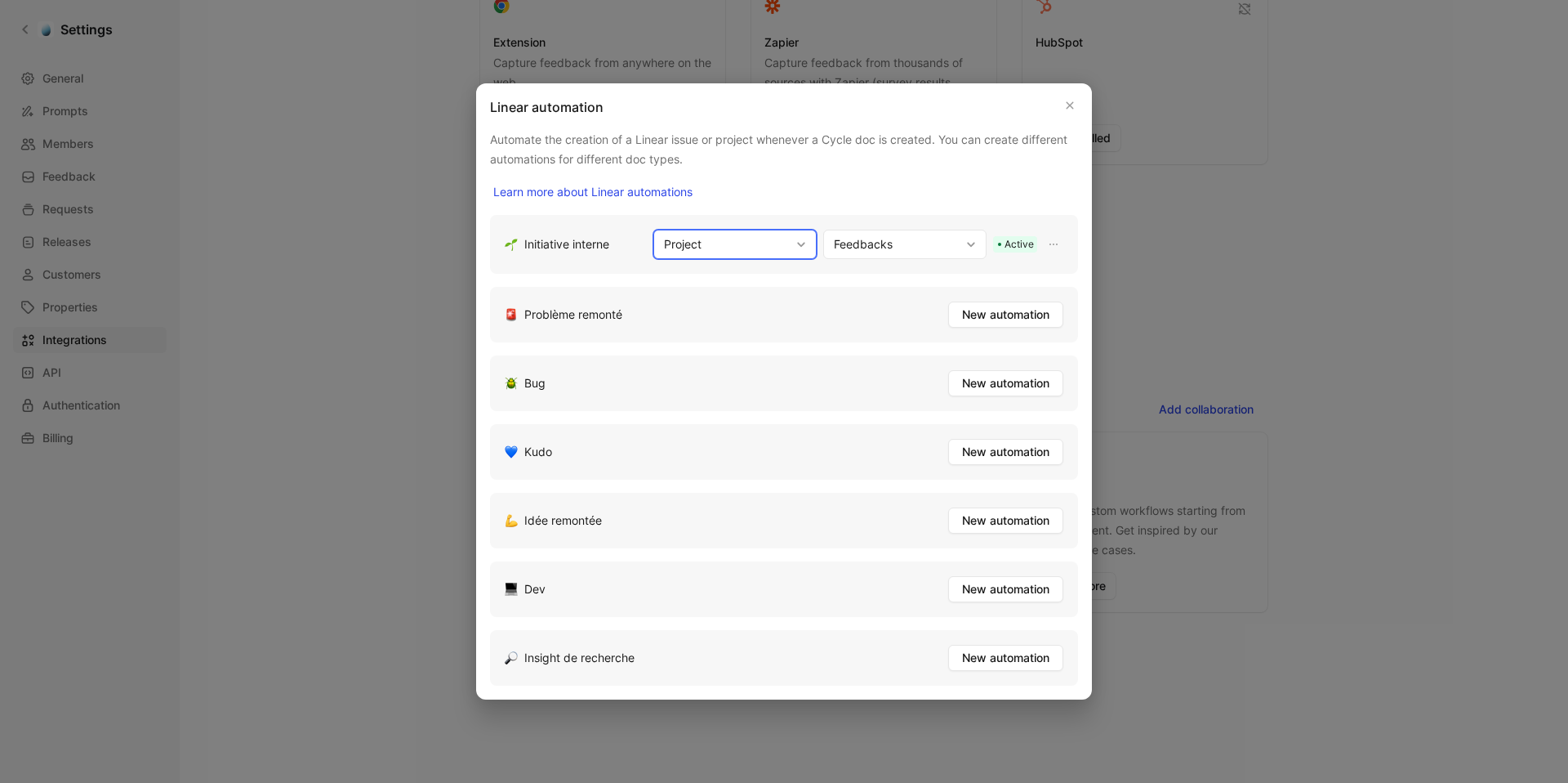
click at [790, 249] on button "Project" at bounding box center [735, 244] width 163 height 30
click at [887, 249] on button "Feedbacks" at bounding box center [905, 244] width 163 height 30
click at [1055, 238] on icon "button" at bounding box center [1054, 245] width 13 height 13
click at [1055, 239] on icon "button" at bounding box center [1054, 245] width 13 height 13
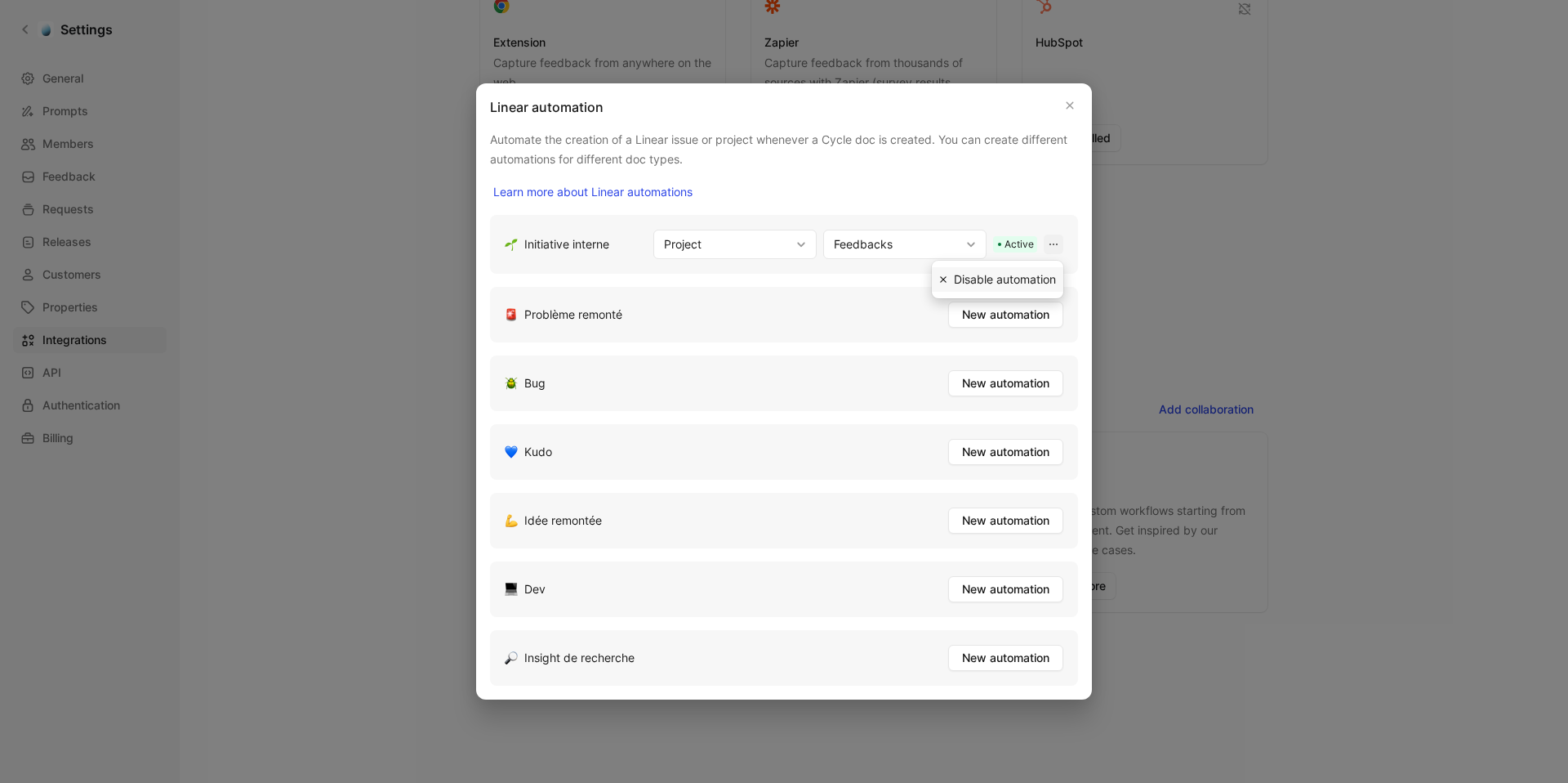
click at [1012, 282] on span "Disable automation" at bounding box center [1005, 278] width 102 height 13
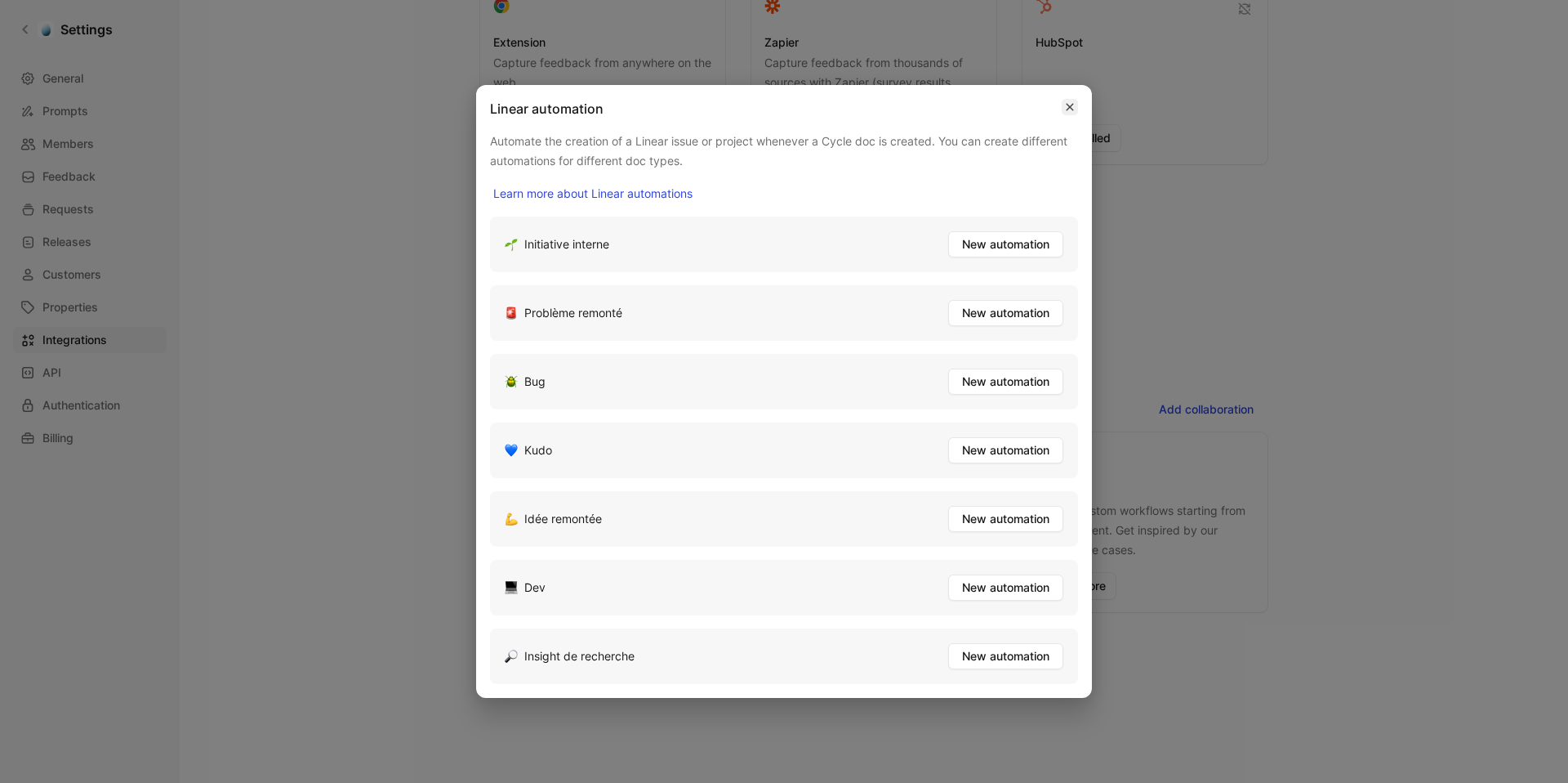
click at [1066, 112] on icon "button" at bounding box center [1070, 107] width 10 height 13
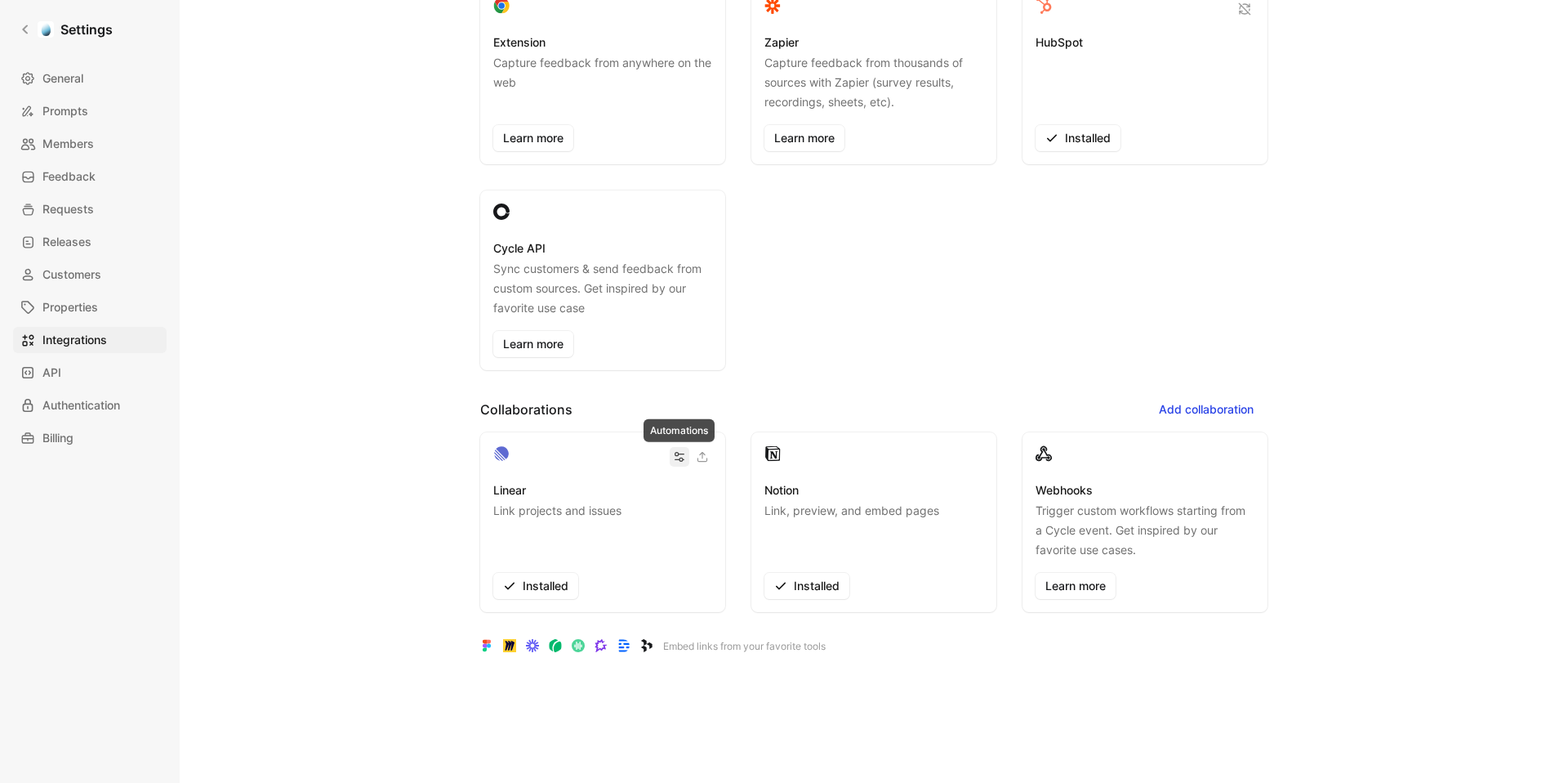
click at [683, 453] on icon "button" at bounding box center [679, 457] width 13 height 13
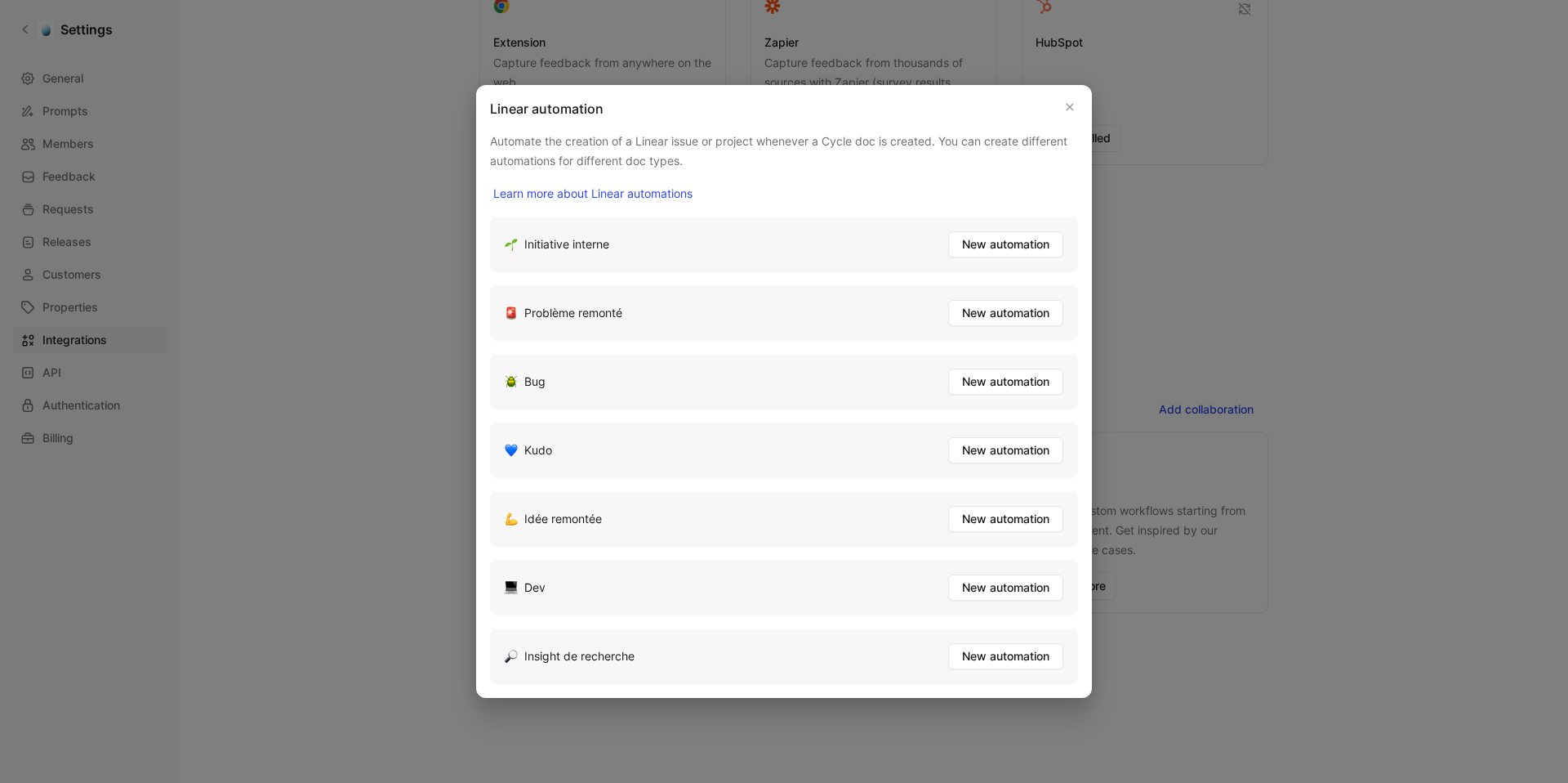
click at [348, 398] on div at bounding box center [784, 392] width 1568 height 783
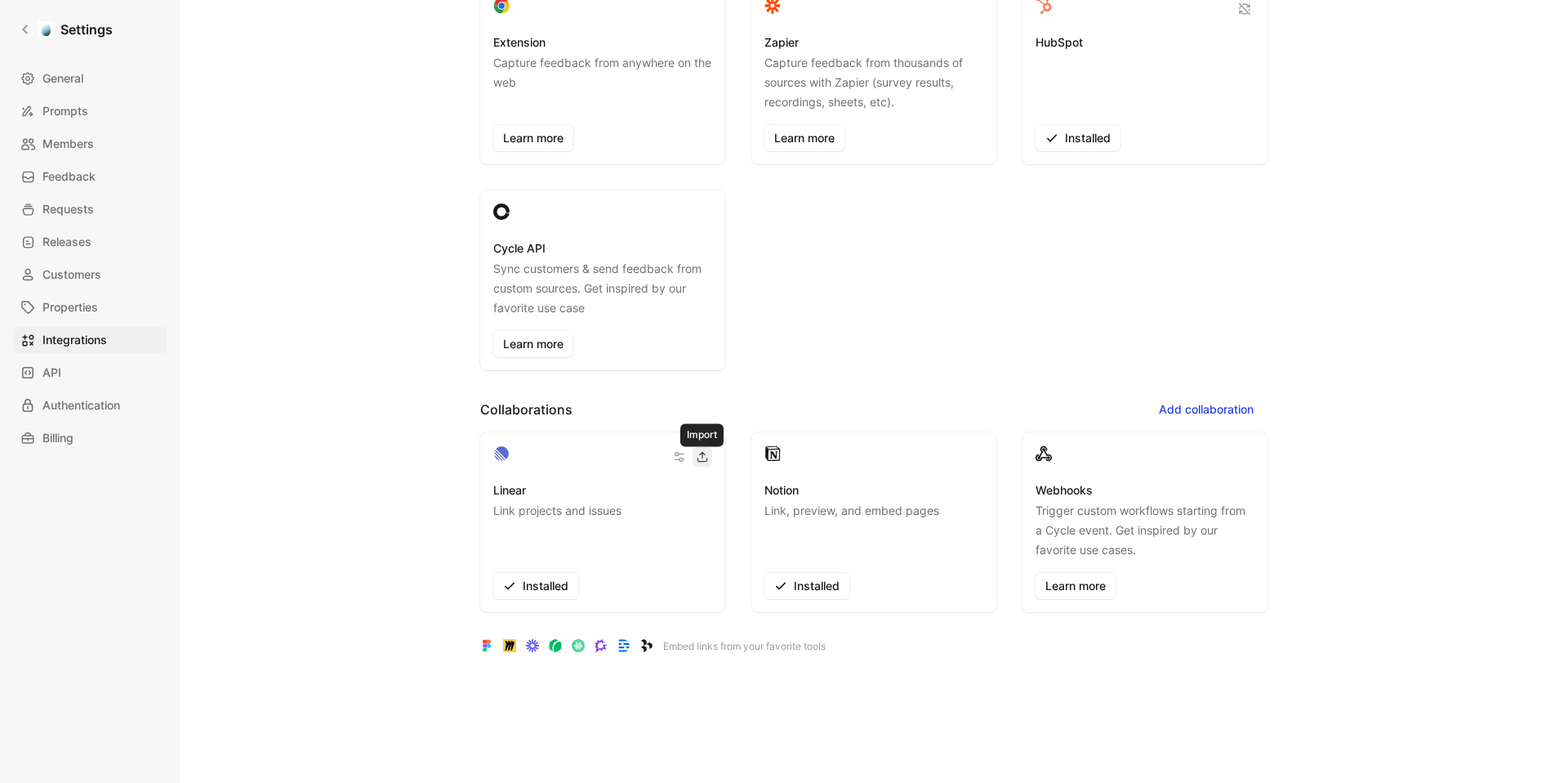
click at [705, 453] on icon "button" at bounding box center [702, 457] width 12 height 12
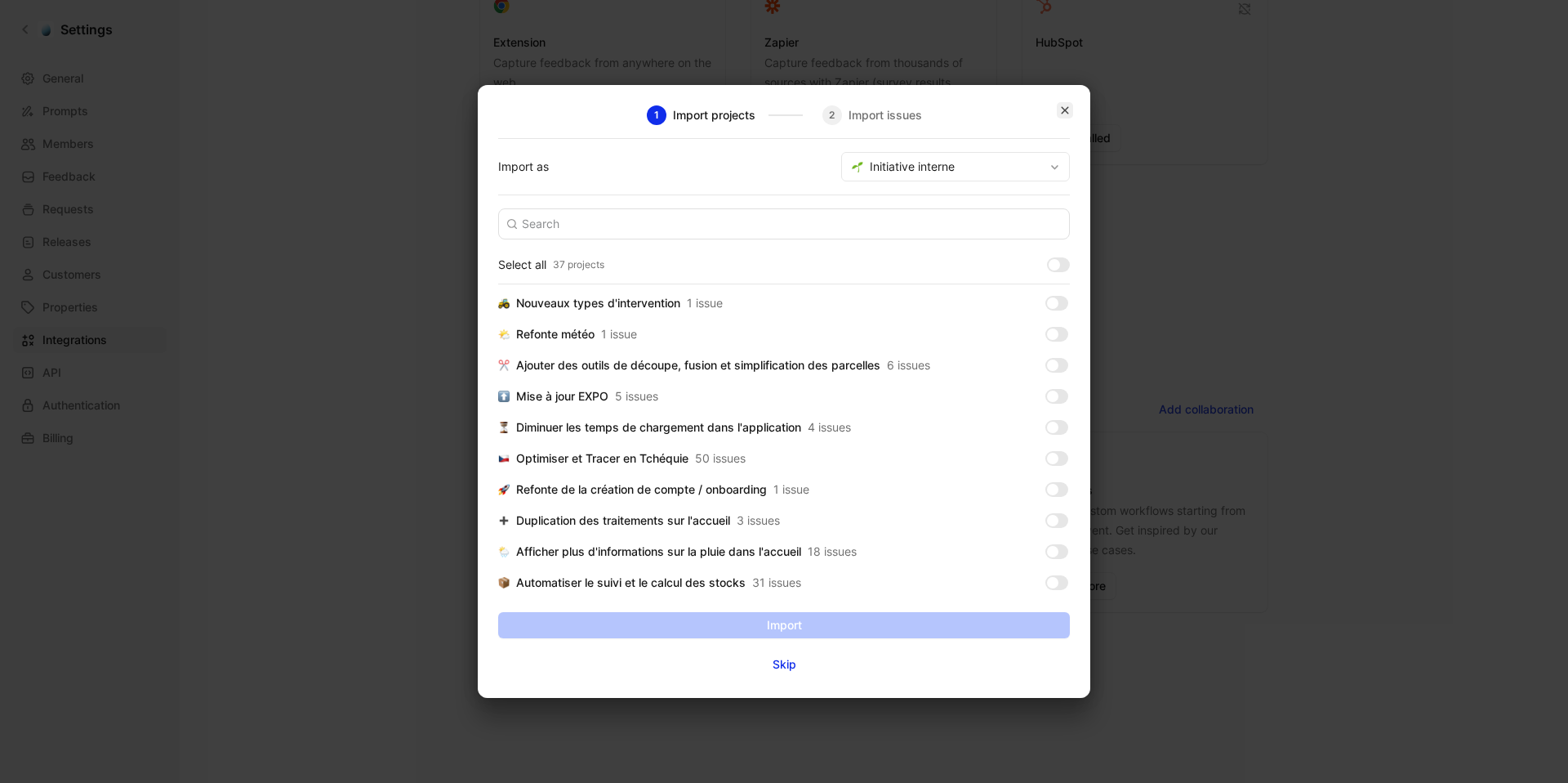
click at [1071, 106] on button "button" at bounding box center [1065, 109] width 16 height 16
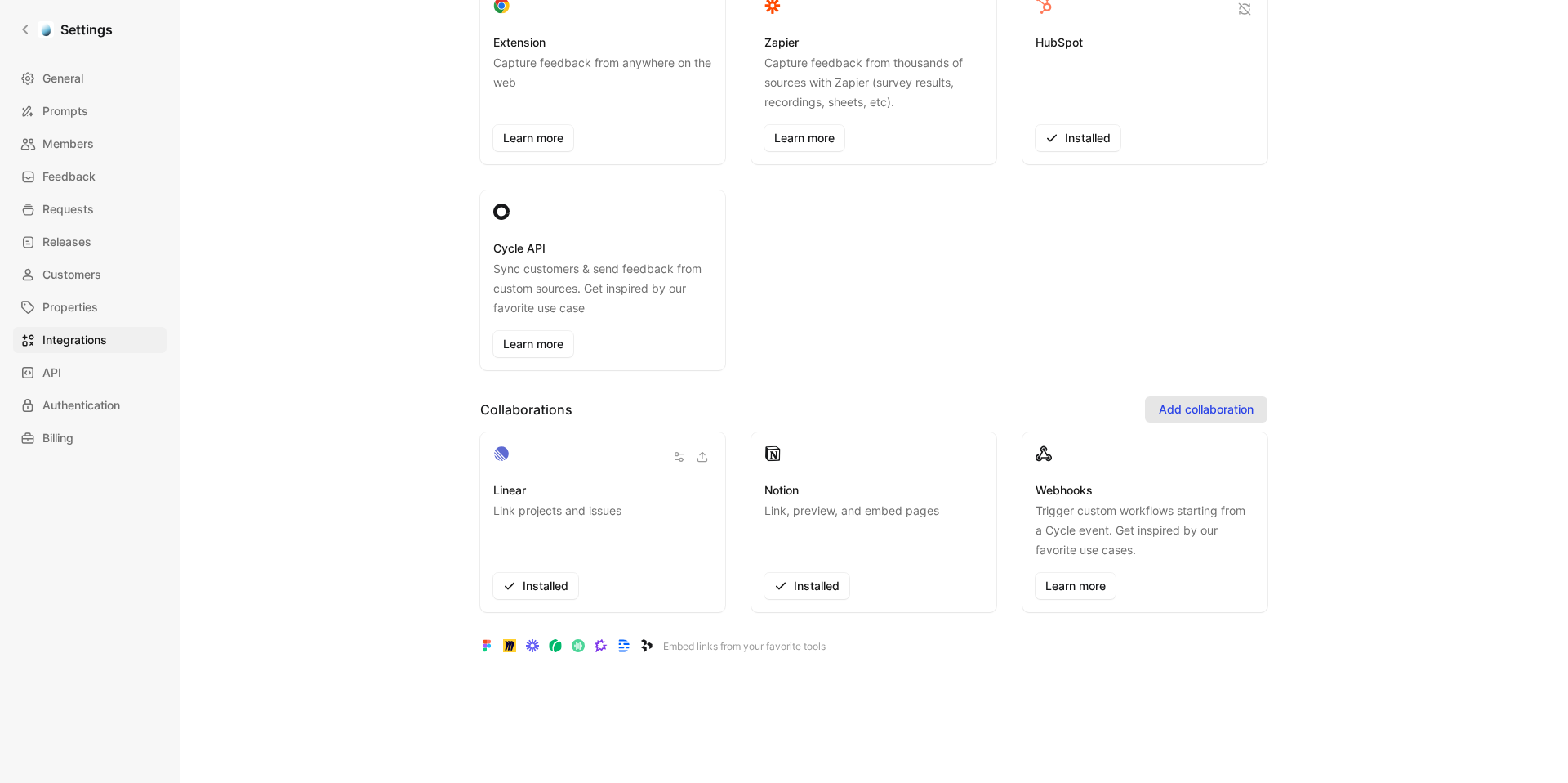
click at [1233, 399] on span "Add collaboration" at bounding box center [1206, 409] width 95 height 19
click at [668, 467] on div "Linear Link projects and issues Installed" at bounding box center [603, 521] width 245 height 179
click at [676, 462] on icon "button" at bounding box center [679, 457] width 13 height 13
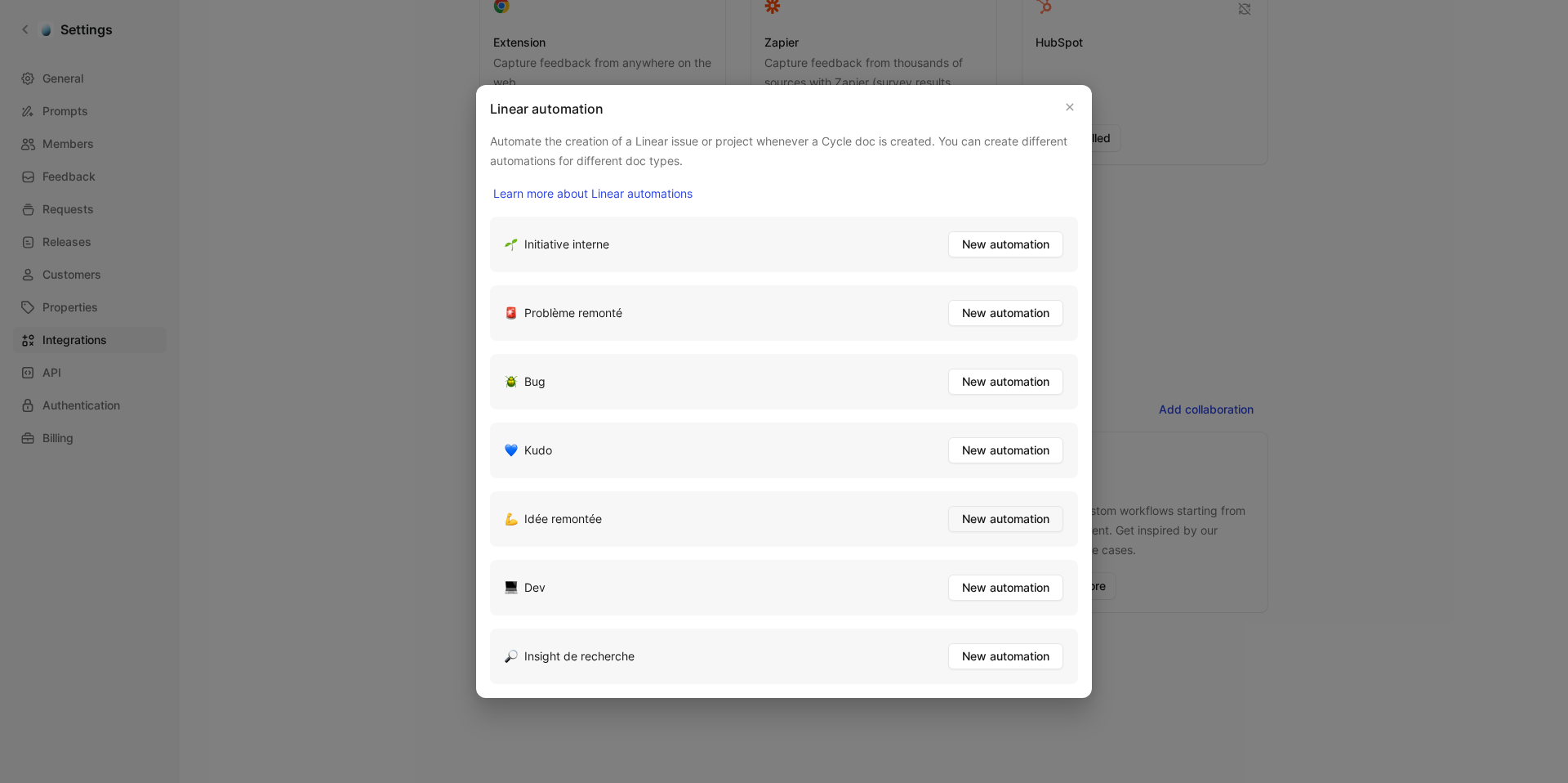
click at [1024, 519] on span "New automation" at bounding box center [1006, 518] width 87 height 19
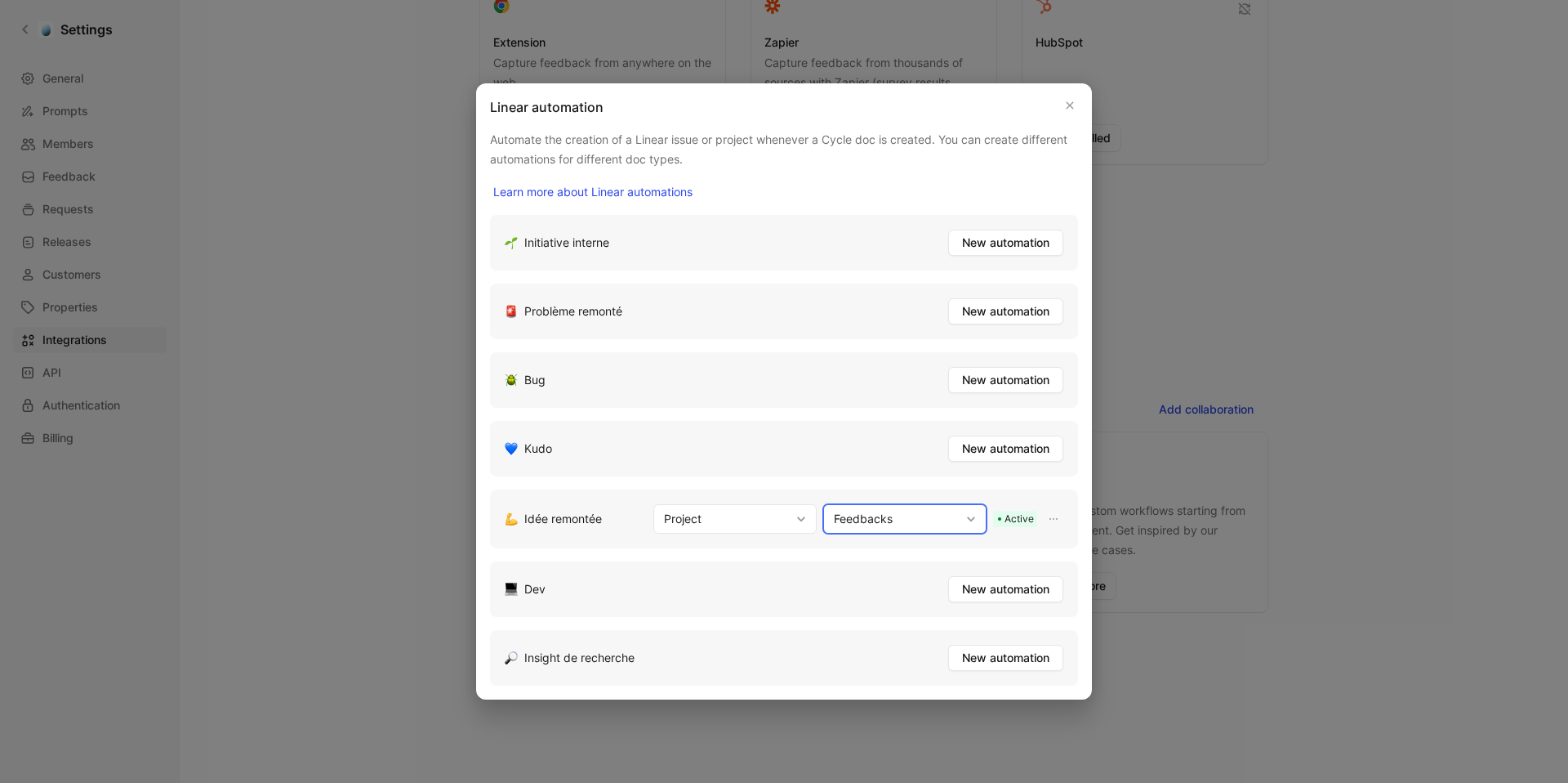
click at [917, 510] on button "Feedbacks" at bounding box center [905, 518] width 163 height 30
click at [781, 518] on button "Project" at bounding box center [735, 518] width 163 height 30
click at [750, 581] on div "Issue" at bounding box center [748, 580] width 173 height 19
click at [305, 388] on div at bounding box center [784, 392] width 1568 height 783
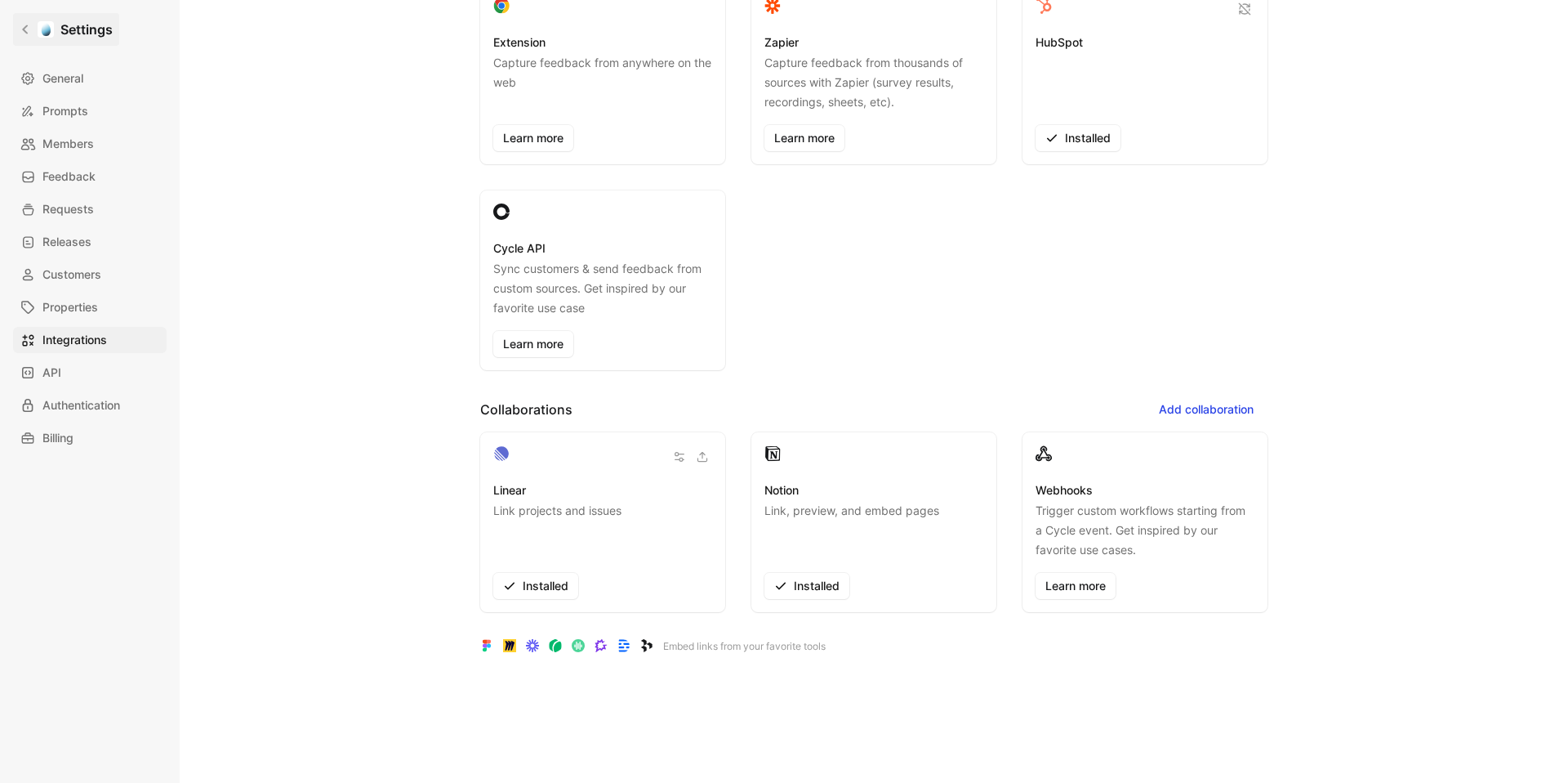
click at [36, 24] on link "Settings" at bounding box center [66, 30] width 107 height 33
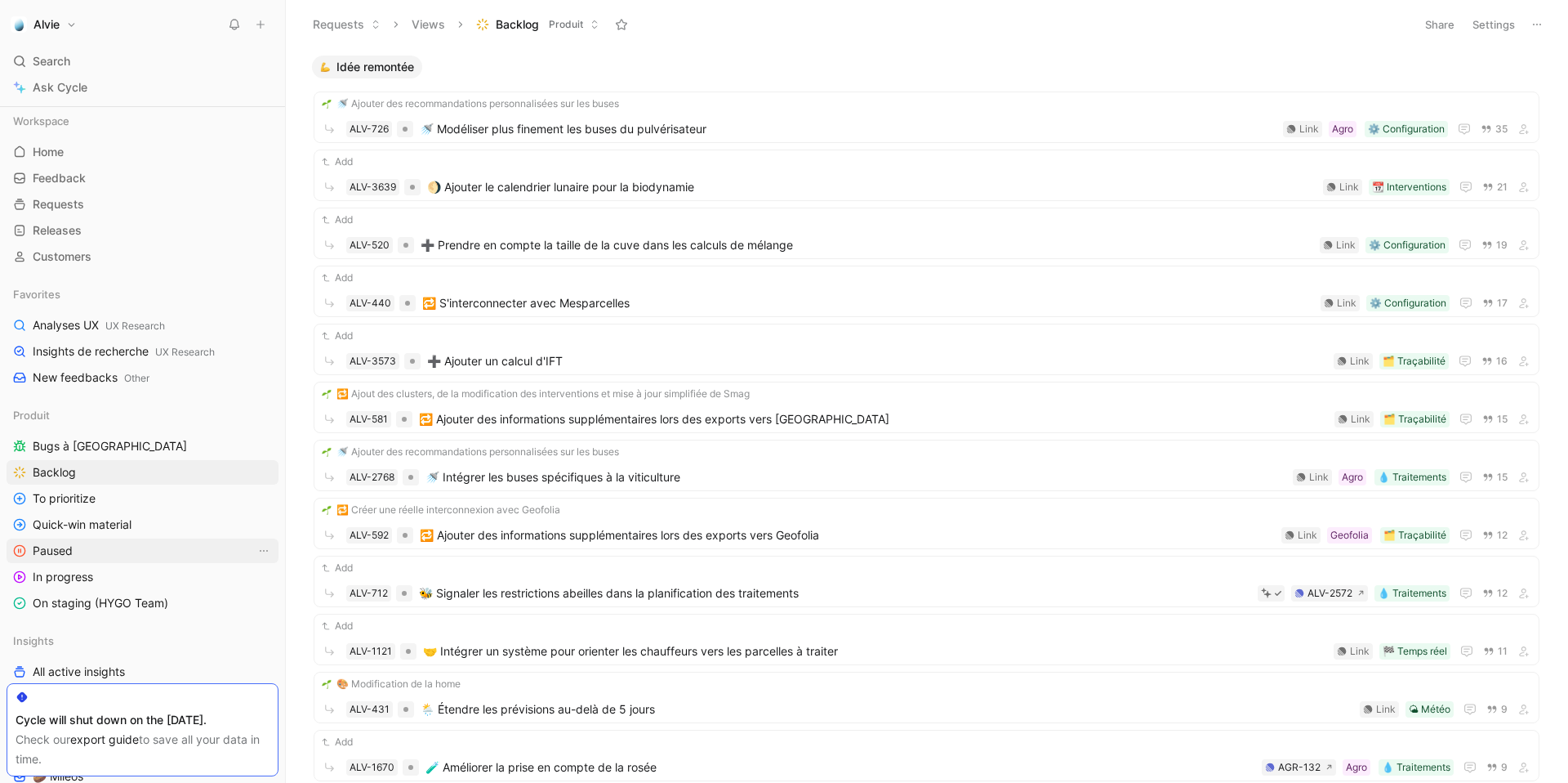
scroll to position [190, 0]
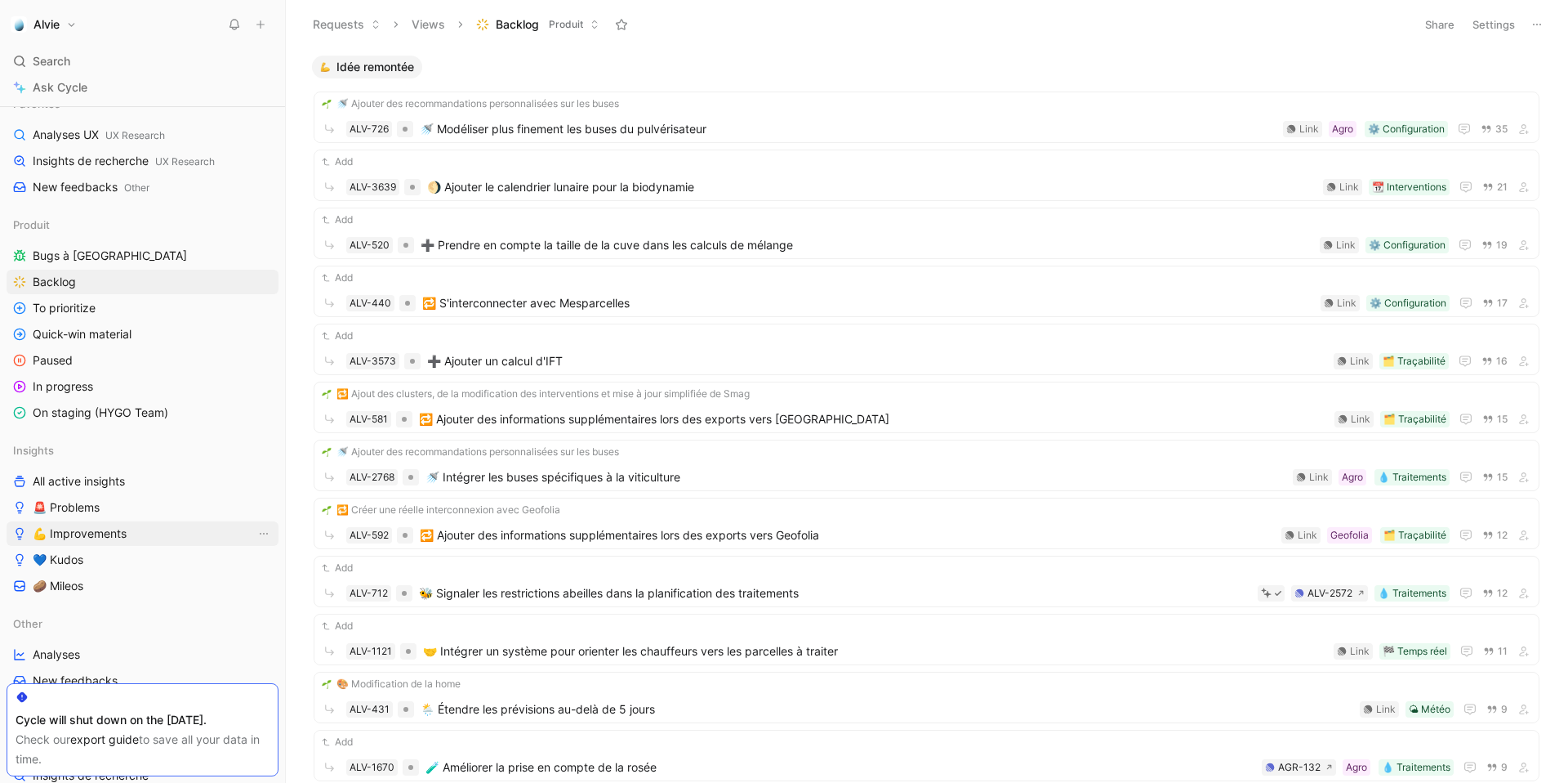
click at [169, 535] on link "💪 Improvements" at bounding box center [142, 534] width 272 height 25
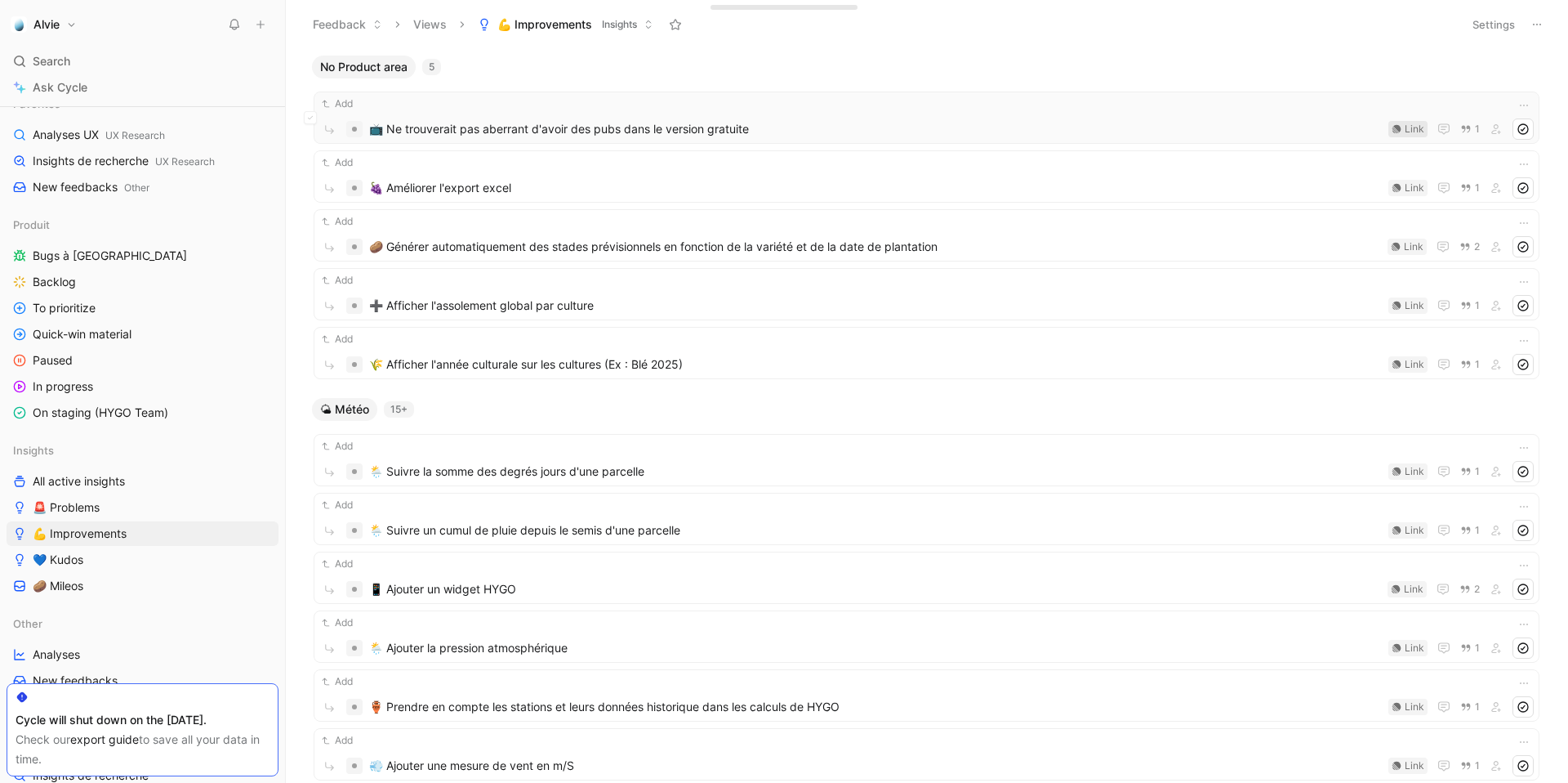
click at [1418, 129] on div "Link" at bounding box center [1414, 129] width 19 height 16
click at [1414, 131] on div "Link" at bounding box center [1414, 129] width 19 height 16
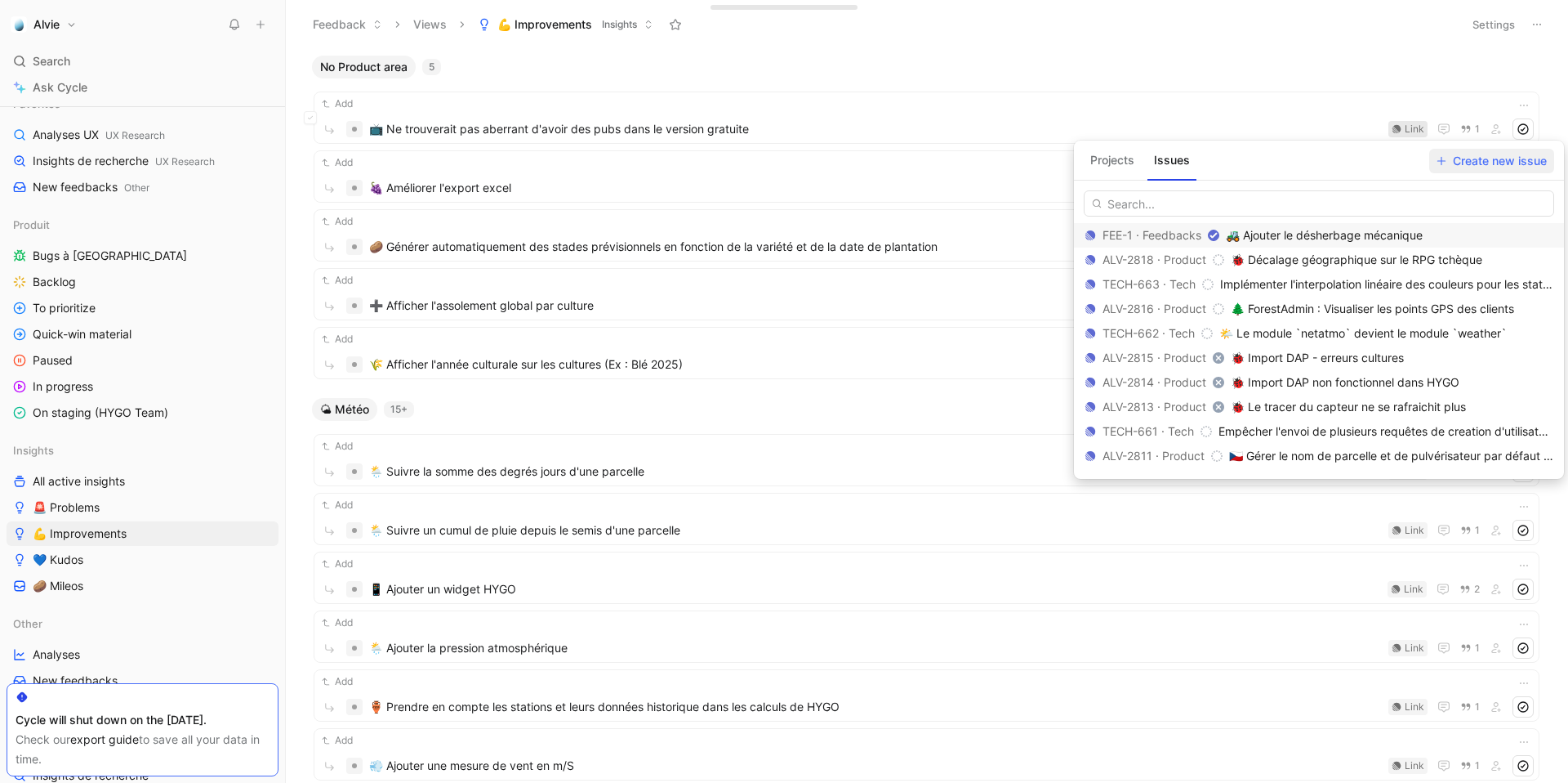
click at [1471, 157] on span "Create new issue" at bounding box center [1491, 160] width 110 height 19
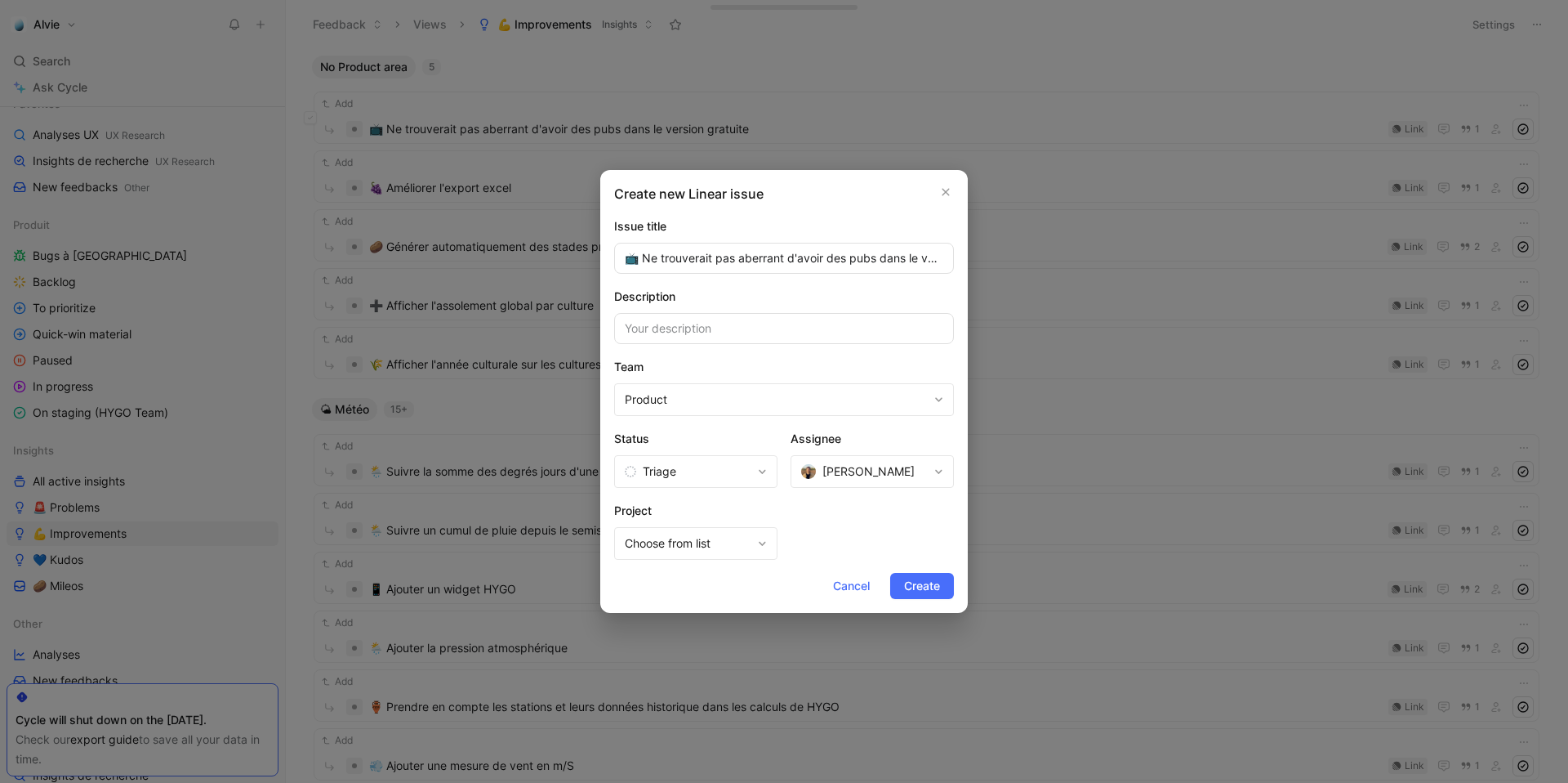
click at [821, 416] on div "Create new Linear issue Issue title 📺 Ne trouverait pas aberrant d'avoir des pu…" at bounding box center [784, 391] width 368 height 442
click at [826, 407] on span "Product" at bounding box center [776, 399] width 303 height 19
click at [724, 471] on div "Feedbacks" at bounding box center [728, 470] width 213 height 19
click at [943, 195] on icon "button" at bounding box center [946, 192] width 10 height 10
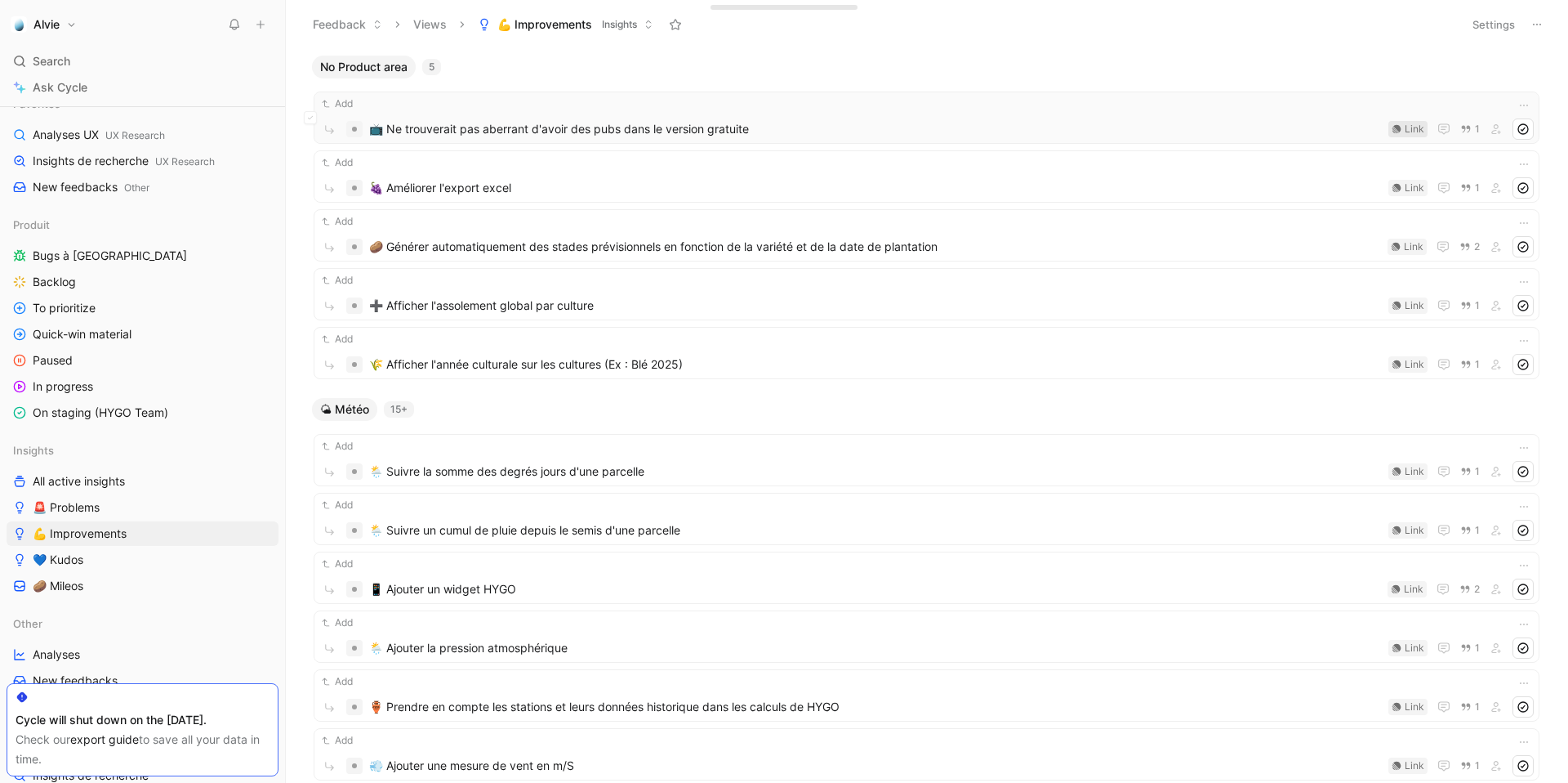
click at [1409, 130] on div "Link" at bounding box center [1414, 129] width 19 height 16
click at [1413, 128] on div "Link" at bounding box center [1414, 129] width 19 height 16
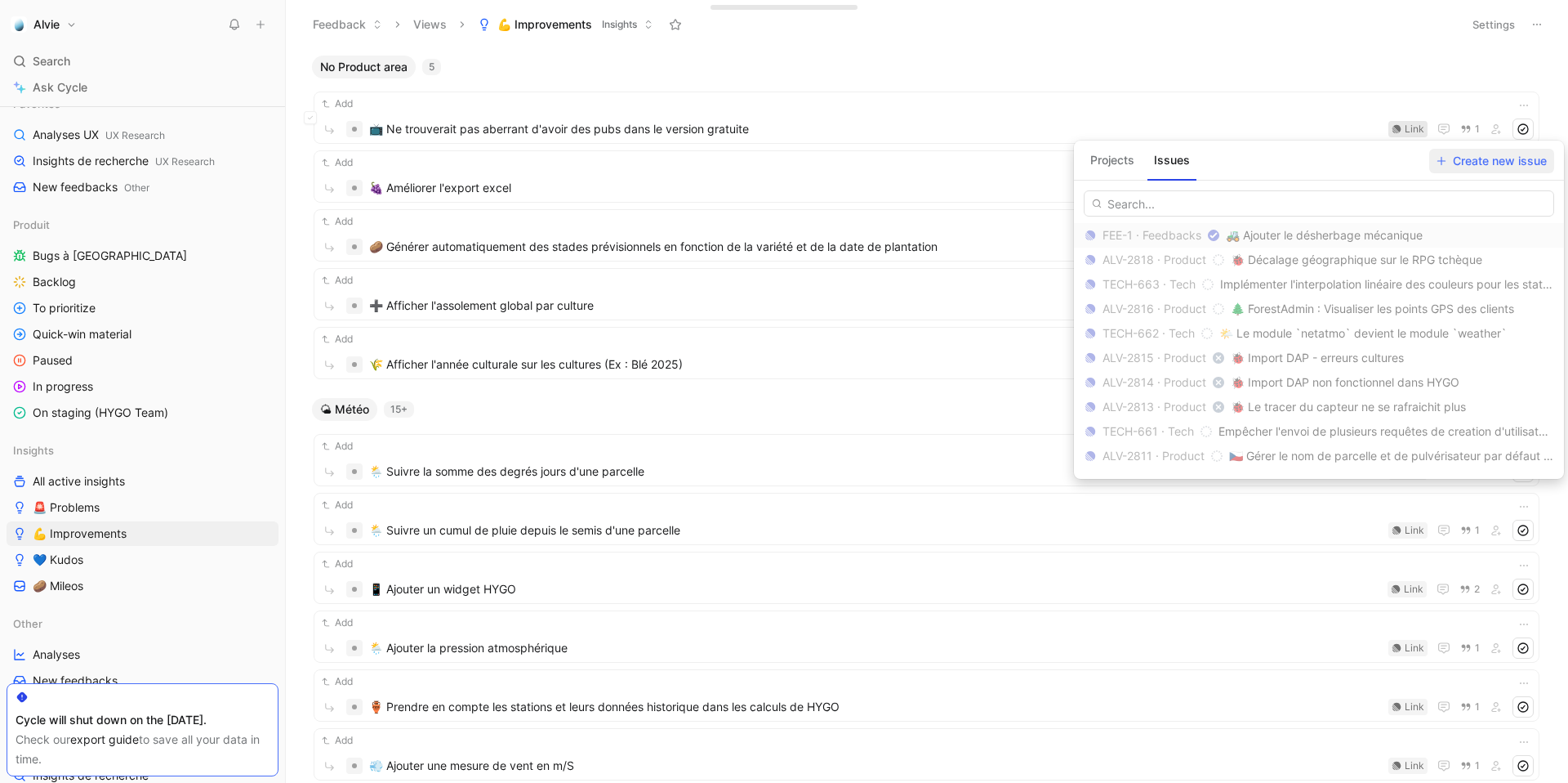
click at [1491, 162] on span "Create new issue" at bounding box center [1491, 160] width 110 height 19
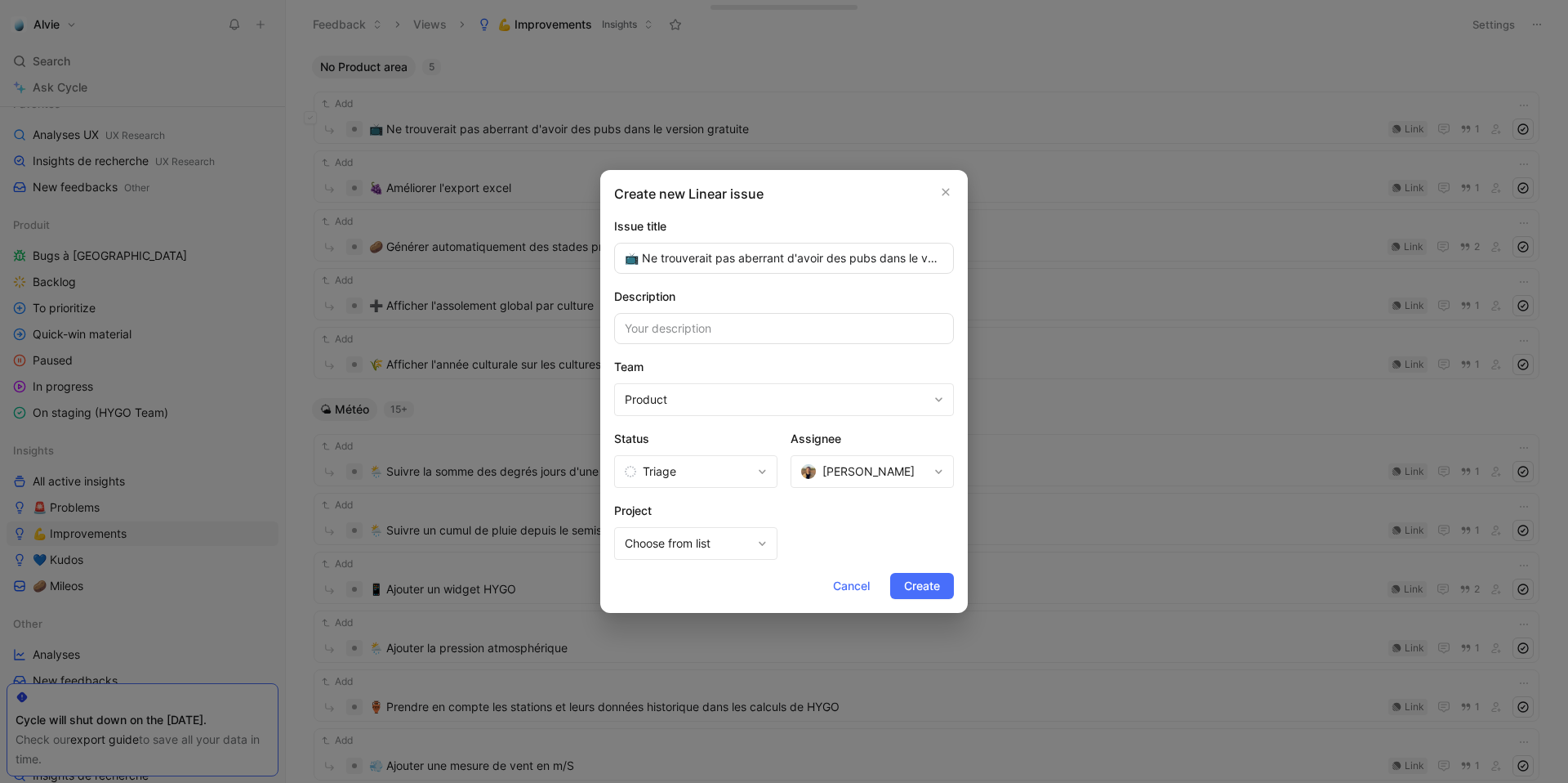
click at [713, 392] on span "Product" at bounding box center [776, 399] width 303 height 19
click at [677, 470] on span "Feedbacks" at bounding box center [651, 470] width 59 height 13
click at [749, 552] on span "Choose from list" at bounding box center [688, 543] width 127 height 19
click at [926, 580] on span "Create" at bounding box center [921, 585] width 36 height 19
